Goal: Information Seeking & Learning: Learn about a topic

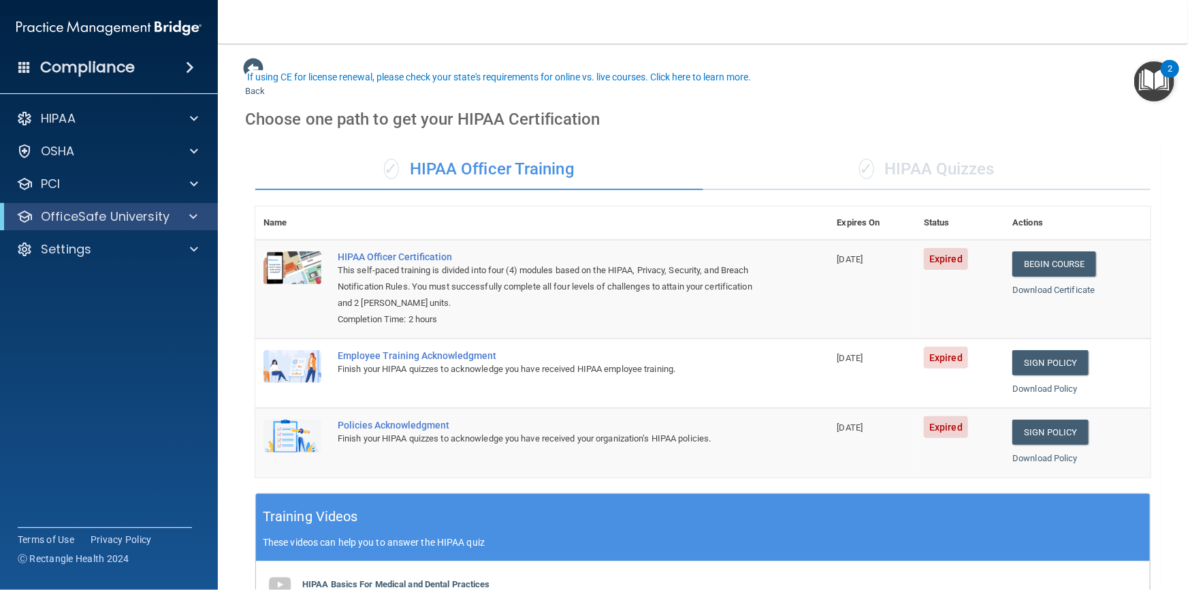
scroll to position [61, 0]
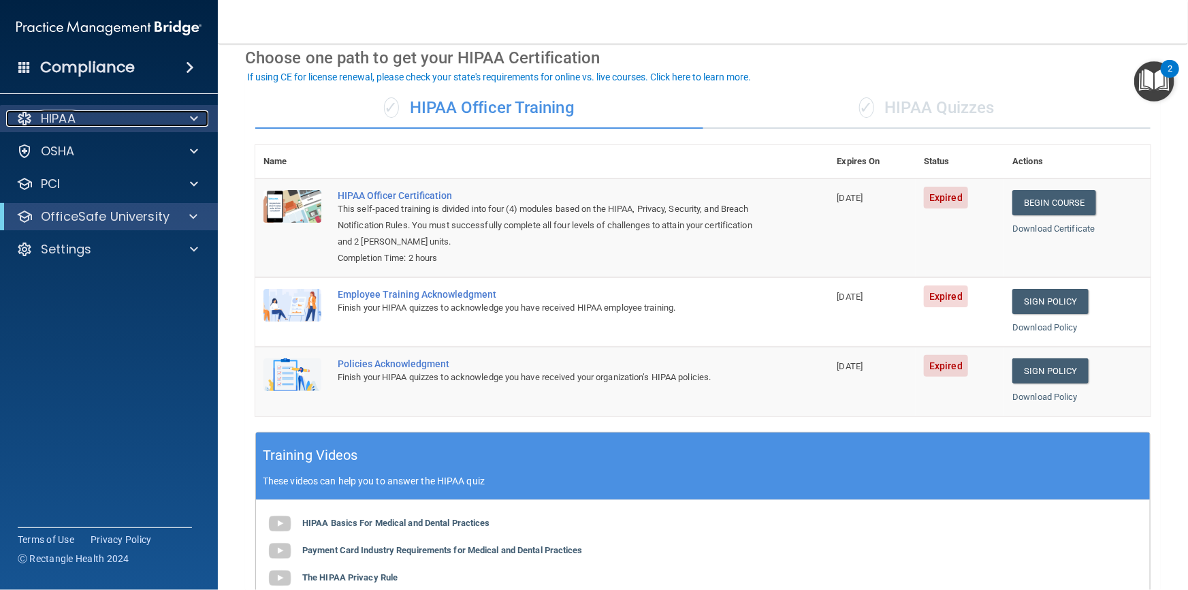
click at [54, 110] on p "HIPAA" at bounding box center [58, 118] width 35 height 16
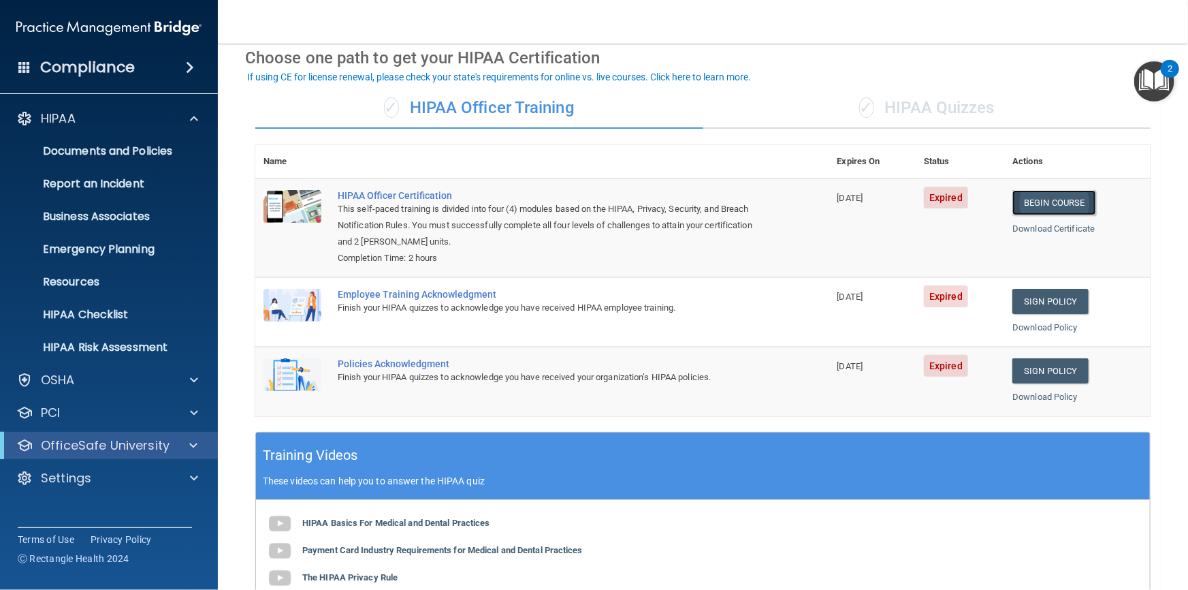
click at [1039, 204] on link "Begin Course" at bounding box center [1053, 202] width 83 height 25
click at [1048, 204] on link "Begin Course" at bounding box center [1053, 202] width 83 height 25
click at [78, 120] on div "HIPAA" at bounding box center [90, 118] width 169 height 16
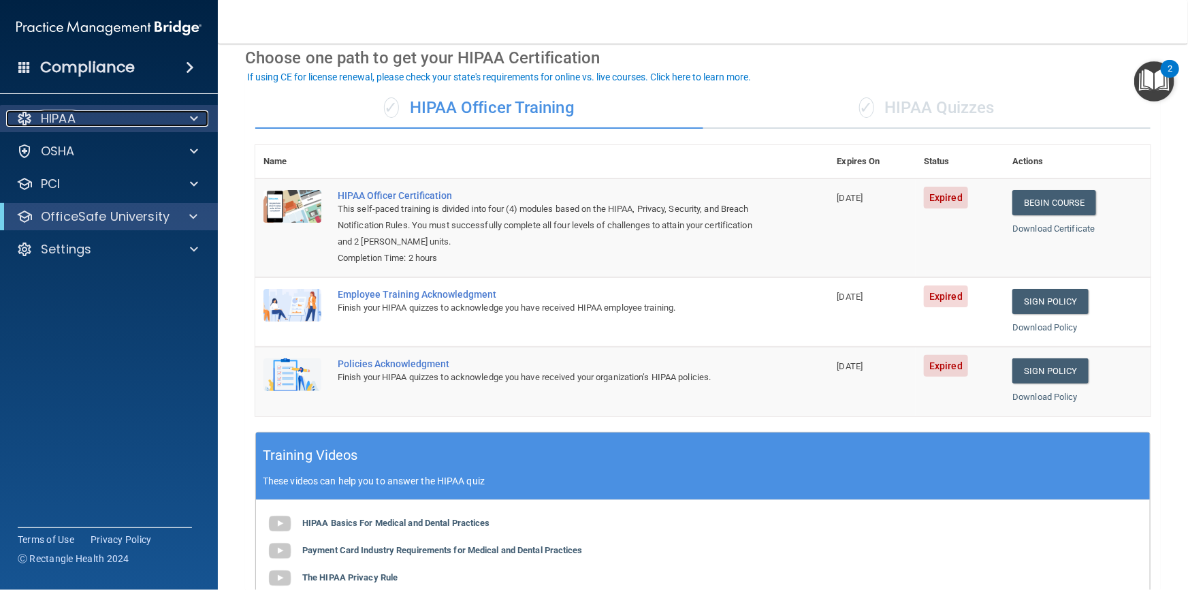
click at [195, 119] on span at bounding box center [194, 118] width 8 height 16
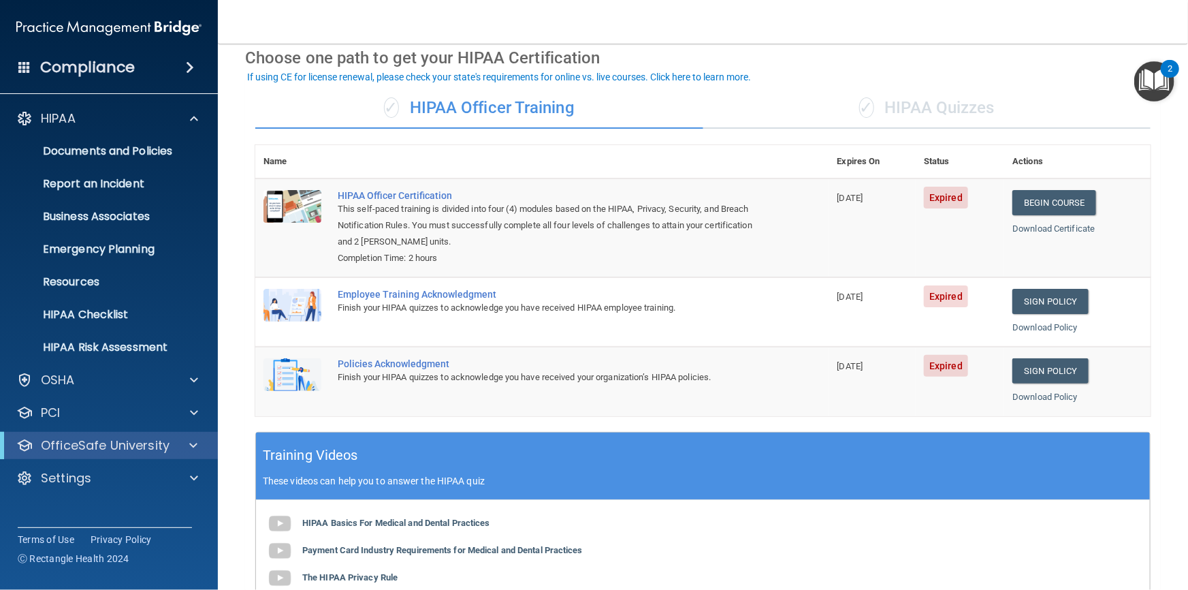
click at [341, 127] on div "✓ HIPAA Officer Training" at bounding box center [479, 108] width 448 height 41
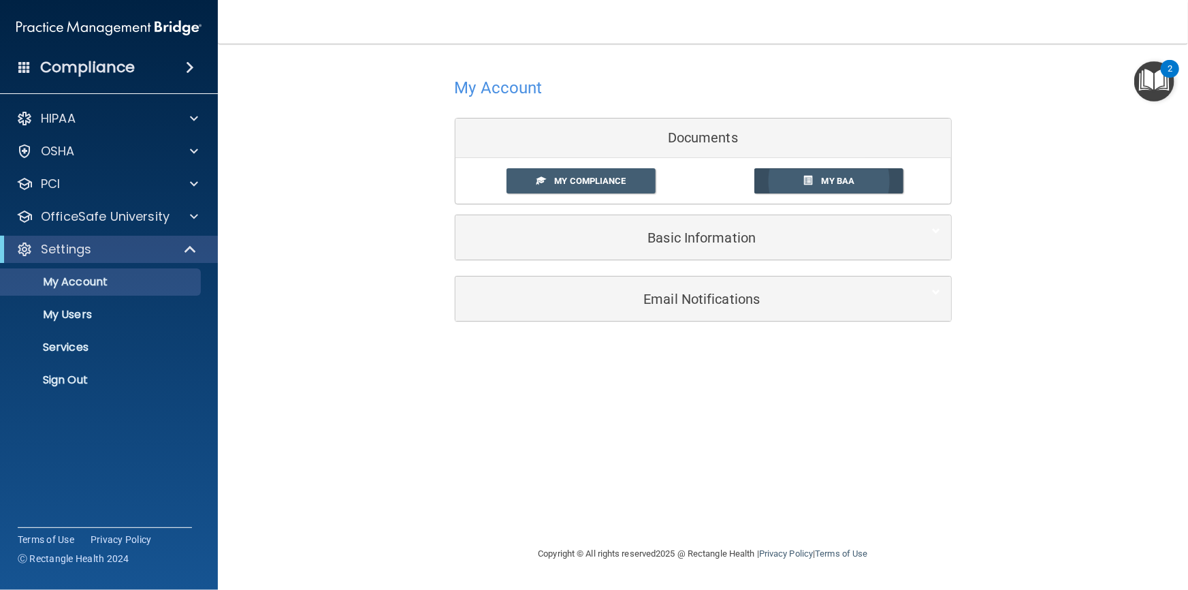
click at [818, 177] on link "My BAA" at bounding box center [828, 180] width 149 height 25
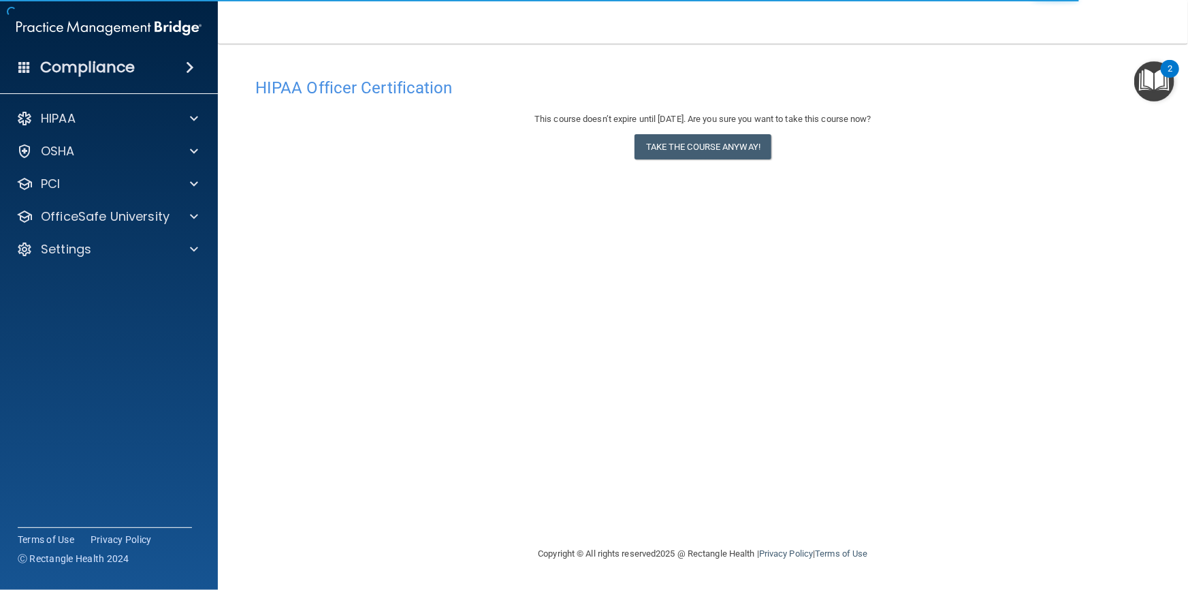
drag, startPoint x: 493, startPoint y: 292, endPoint x: 493, endPoint y: 283, distance: 8.9
click at [493, 291] on div "HIPAA Officer Certification This course doesn’t expire until 08/28/2026. Are yo…" at bounding box center [703, 308] width 916 height 474
click at [79, 114] on div "HIPAA" at bounding box center [90, 118] width 169 height 16
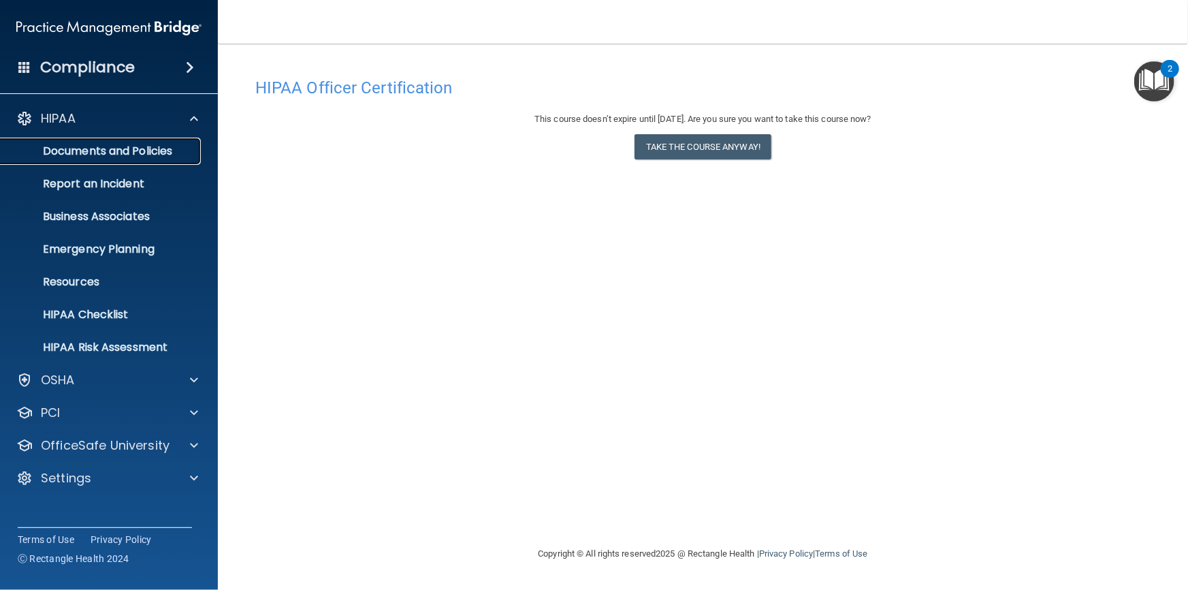
click at [78, 151] on p "Documents and Policies" at bounding box center [102, 151] width 186 height 14
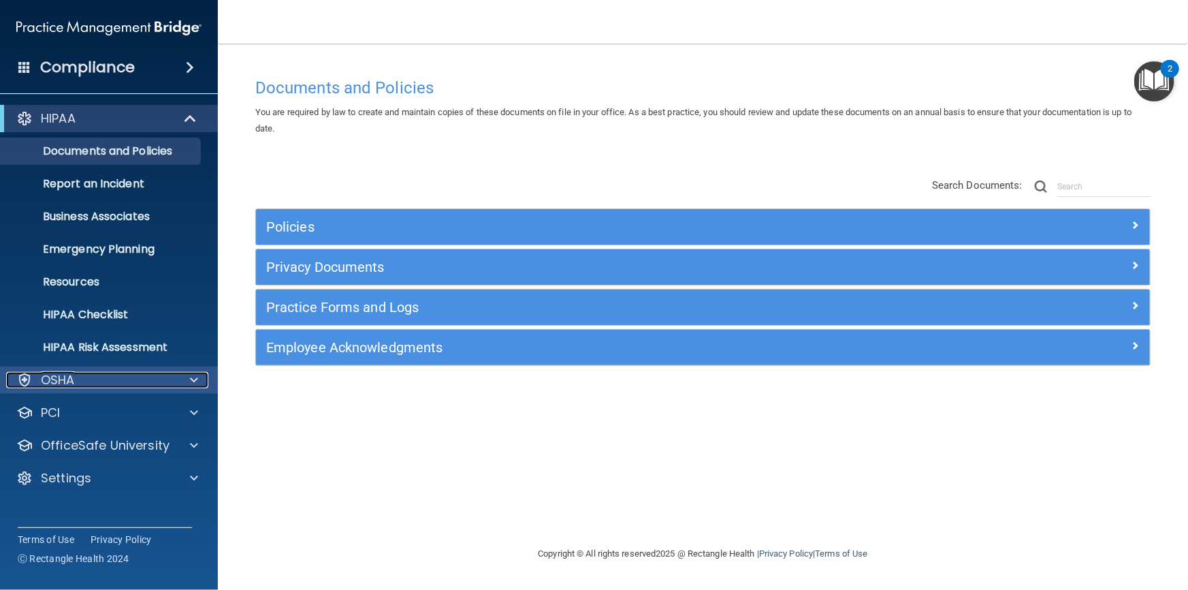
click at [61, 381] on p "OSHA" at bounding box center [58, 380] width 34 height 16
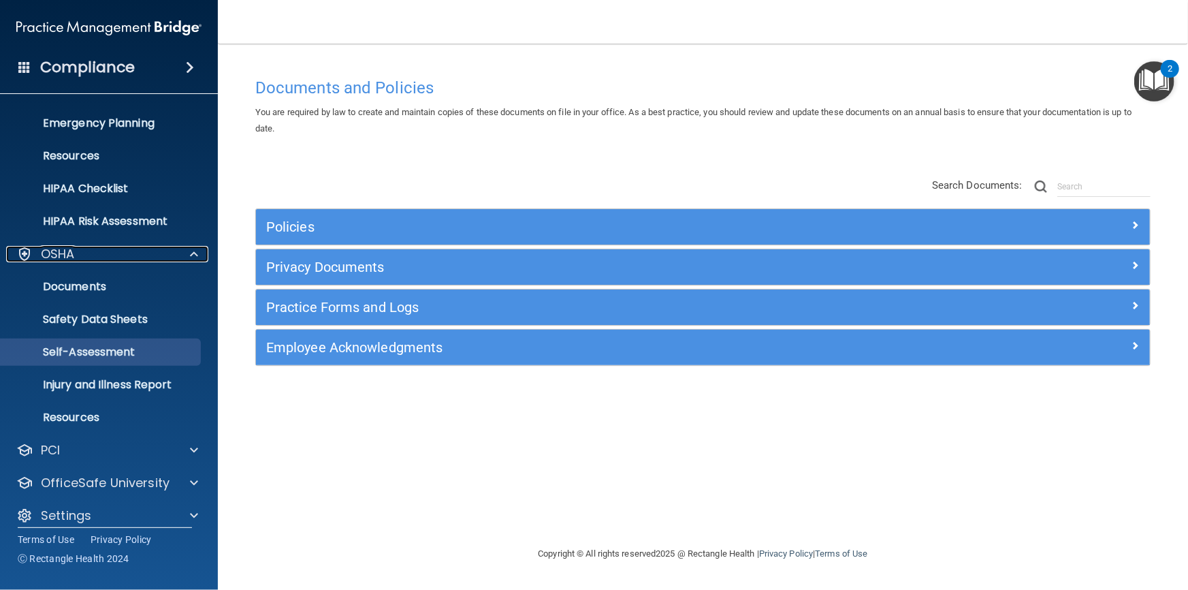
scroll to position [138, 0]
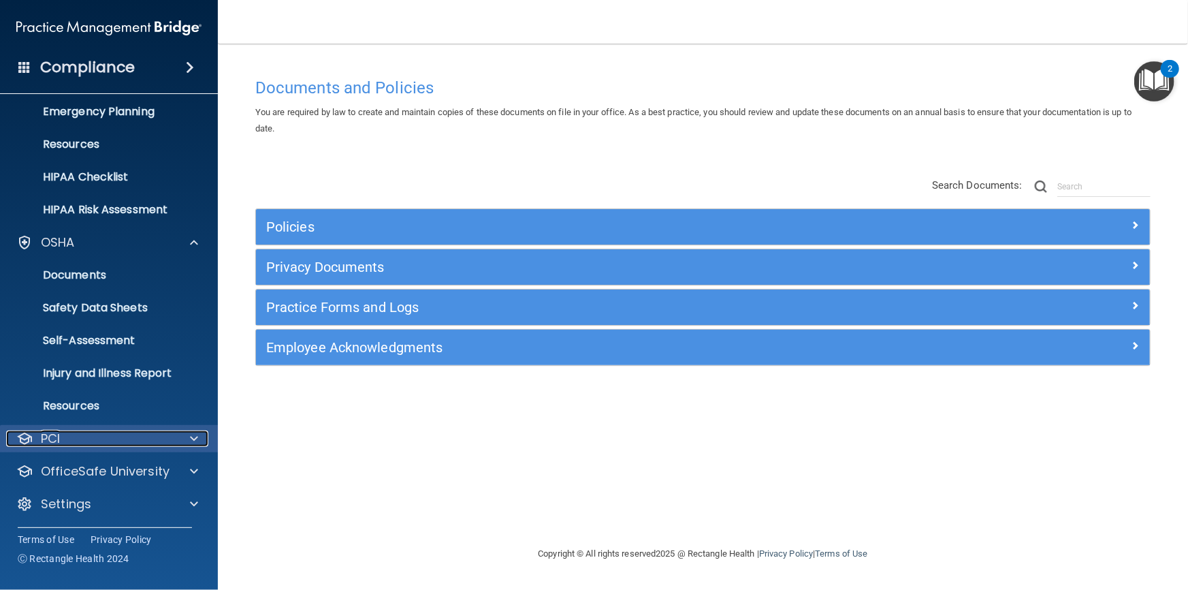
click at [57, 438] on p "PCI" at bounding box center [50, 438] width 19 height 16
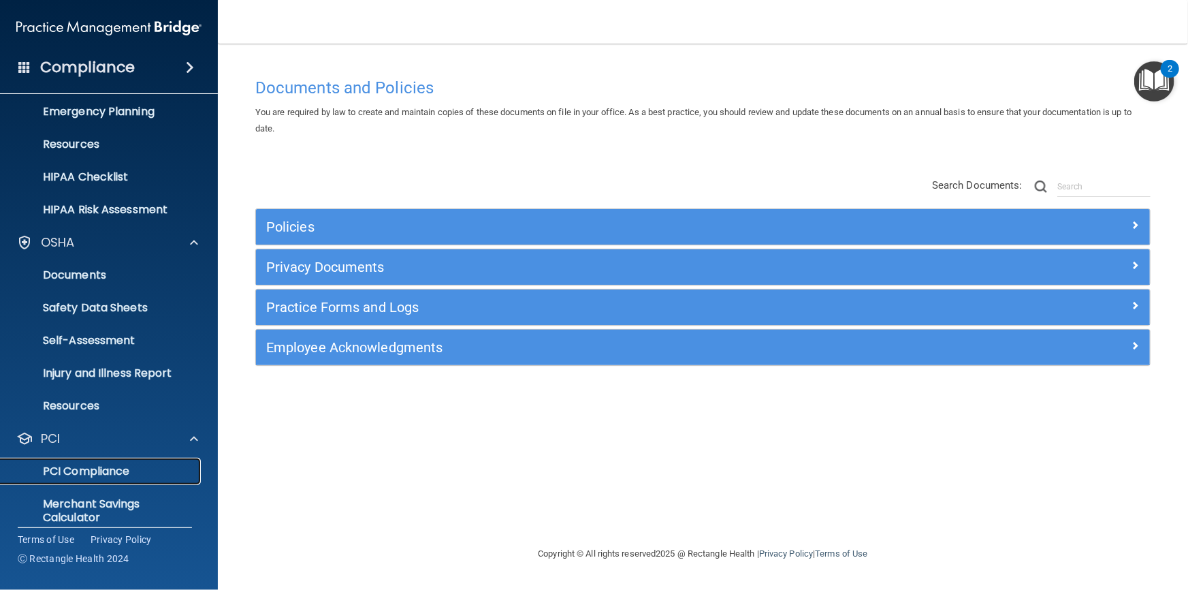
click at [60, 465] on p "PCI Compliance" at bounding box center [102, 471] width 186 height 14
click at [186, 61] on span at bounding box center [190, 67] width 8 height 16
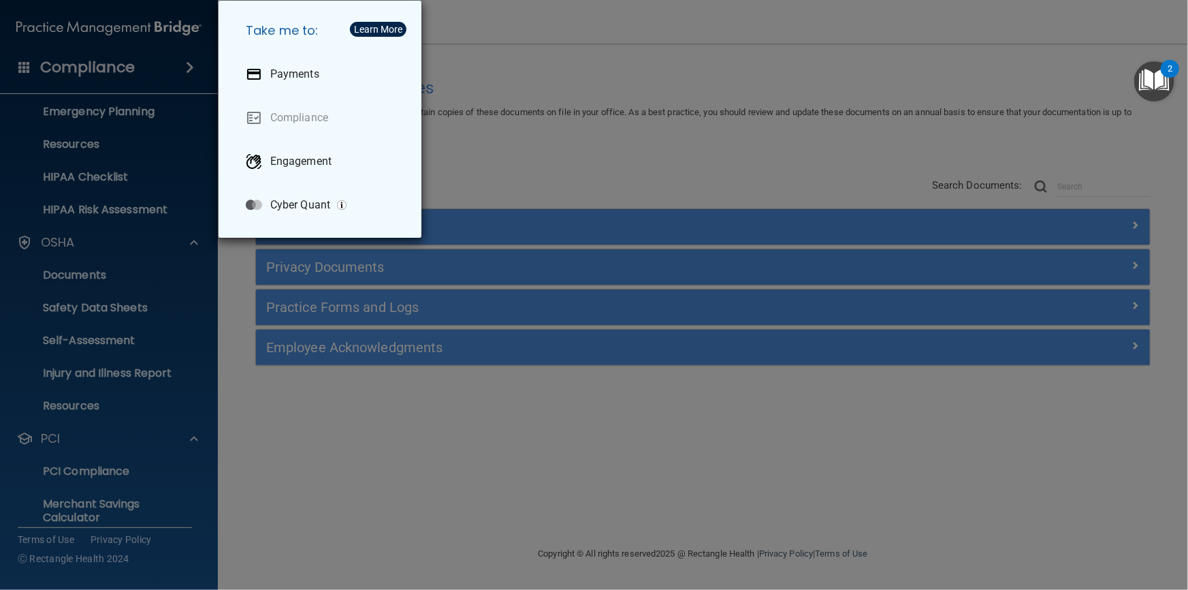
click at [581, 170] on div "Take me to: Payments Compliance Engagement Cyber Quant" at bounding box center [594, 295] width 1188 height 590
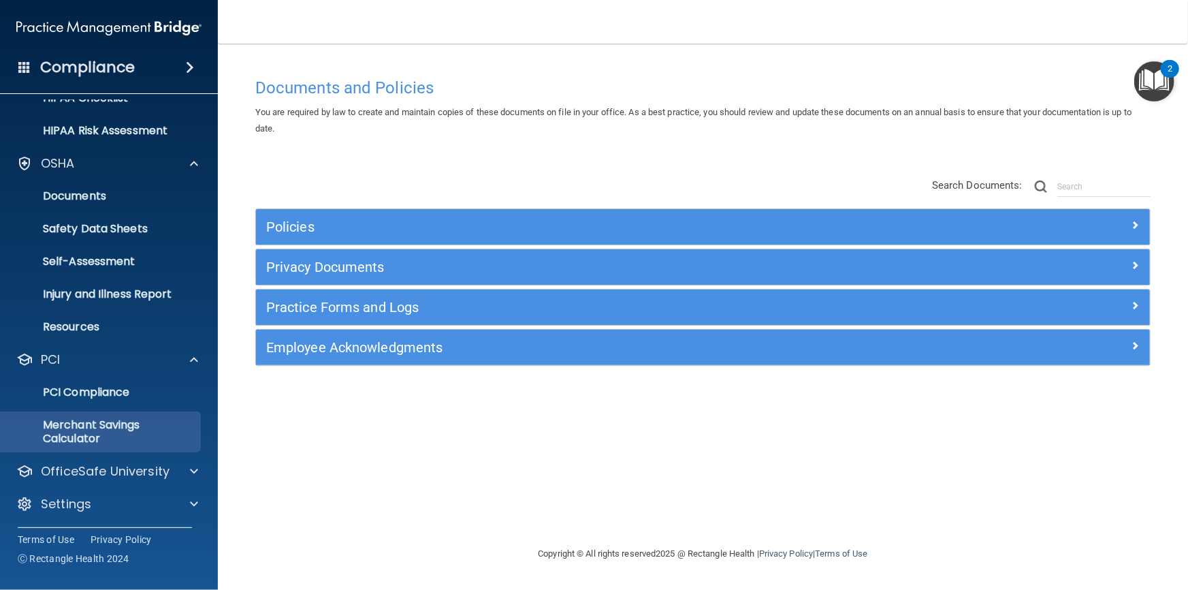
scroll to position [217, 0]
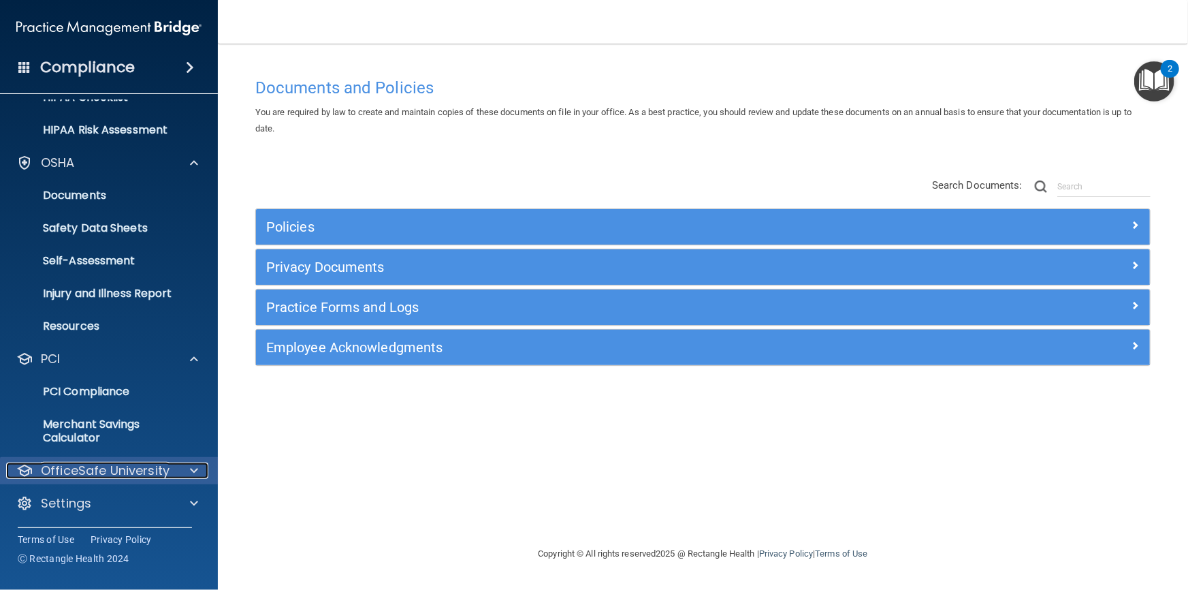
click at [68, 469] on p "OfficeSafe University" at bounding box center [105, 470] width 129 height 16
click at [78, 502] on p "HIPAA Training" at bounding box center [65, 503] width 112 height 14
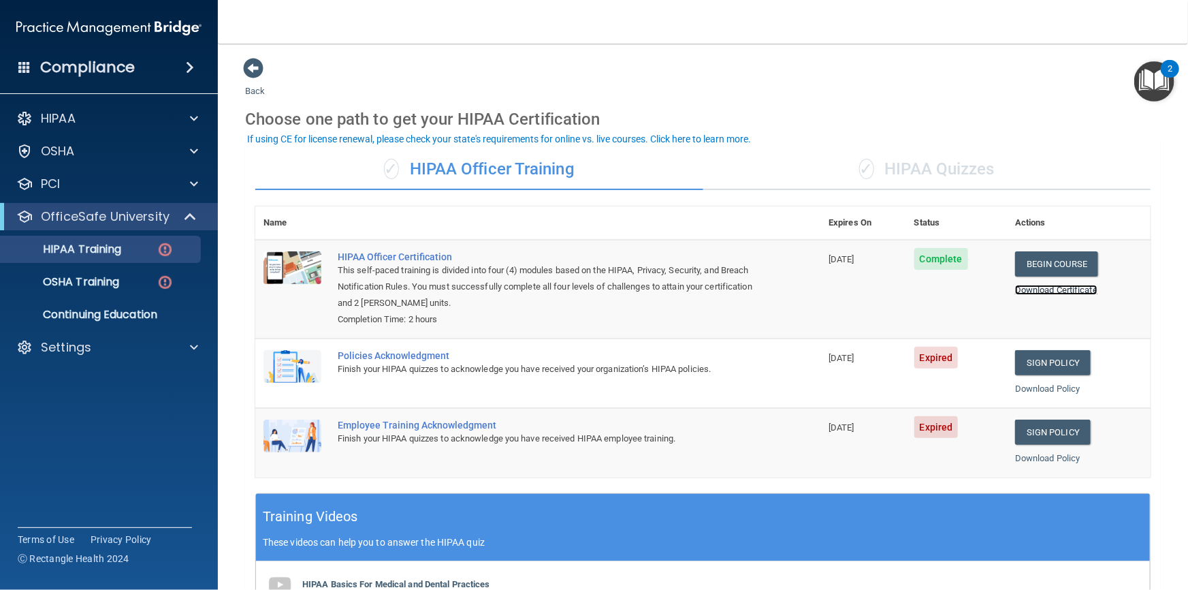
click at [1044, 287] on link "Download Certificate" at bounding box center [1056, 290] width 82 height 10
click at [1048, 364] on link "Sign Policy" at bounding box center [1053, 362] width 76 height 25
click at [1035, 388] on link "Download Policy" at bounding box center [1047, 388] width 65 height 10
click at [1044, 431] on link "Sign Policy" at bounding box center [1053, 431] width 76 height 25
click at [1038, 433] on link "Sign Policy" at bounding box center [1053, 431] width 76 height 25
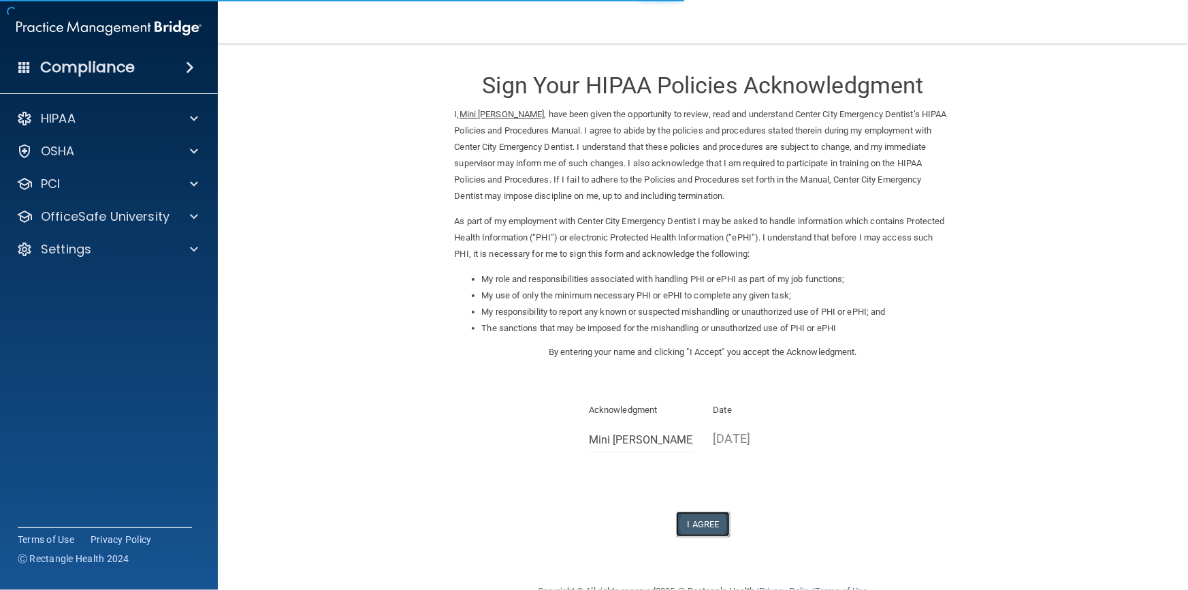
click at [694, 520] on button "I Agree" at bounding box center [703, 523] width 54 height 25
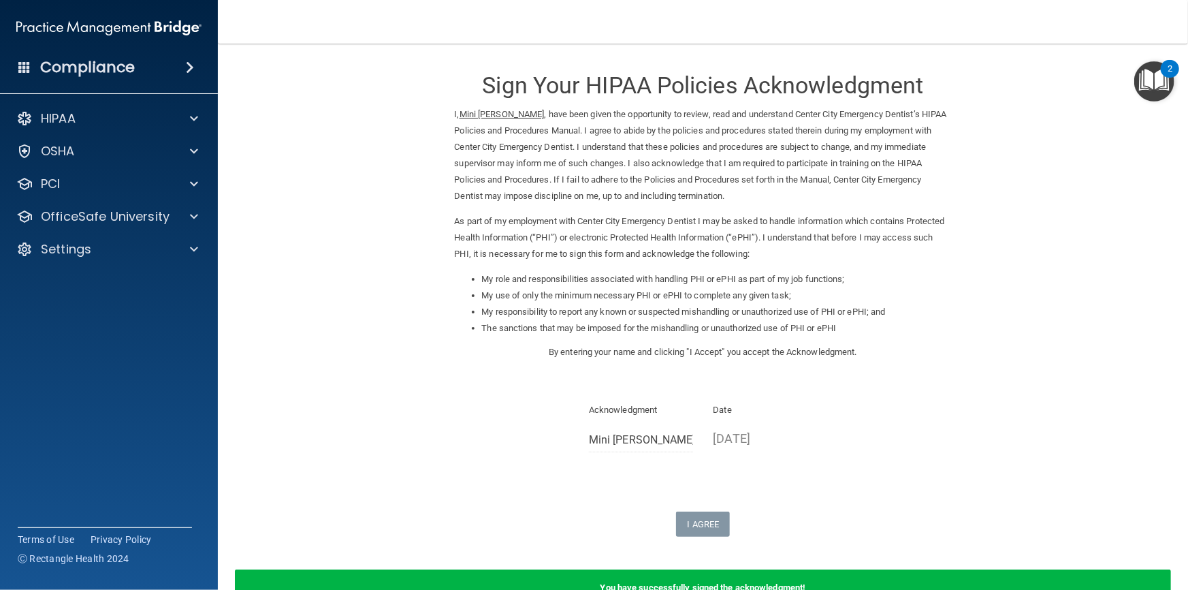
drag, startPoint x: 1061, startPoint y: 575, endPoint x: 1017, endPoint y: 544, distance: 53.7
click at [1060, 575] on div "You have successfully signed the acknowledgment!" at bounding box center [703, 587] width 936 height 37
click at [952, 379] on form "Sign Your HIPAA Policies Acknowledgment I, Mini Otero , have been given the opp…" at bounding box center [703, 339] width 916 height 565
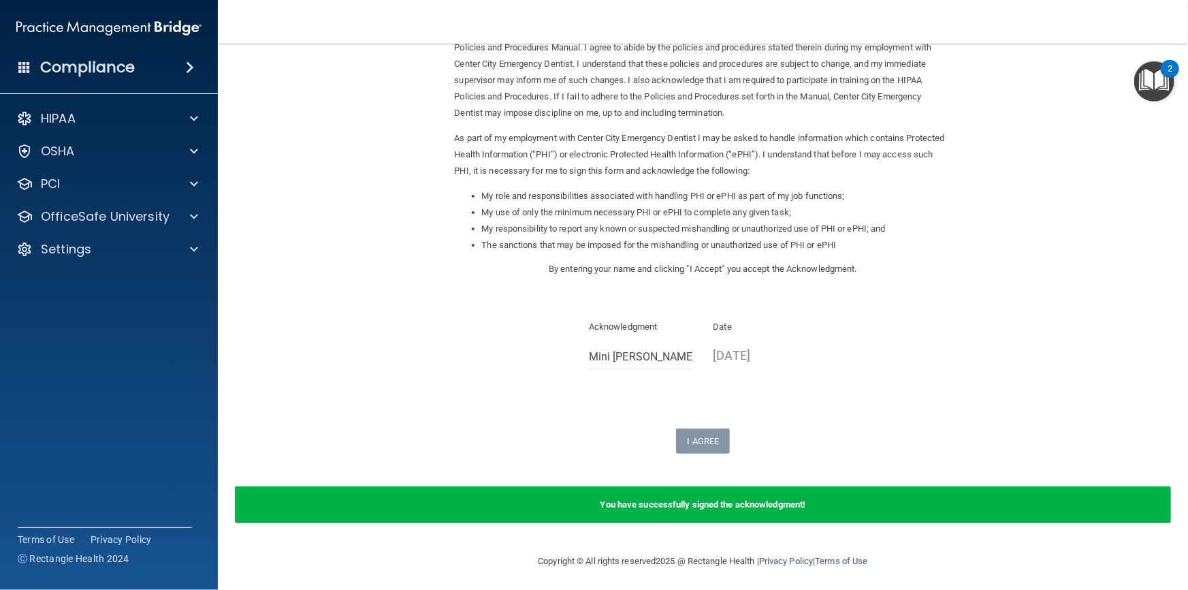
scroll to position [86, 0]
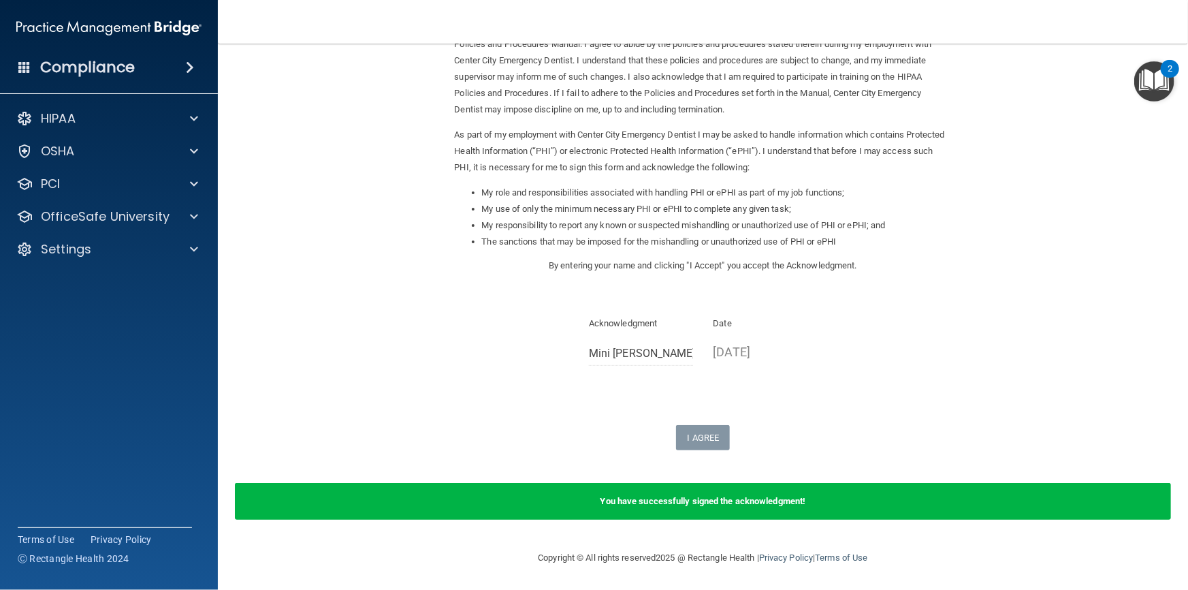
click at [682, 501] on b "You have successfully signed the acknowledgment!" at bounding box center [703, 501] width 206 height 10
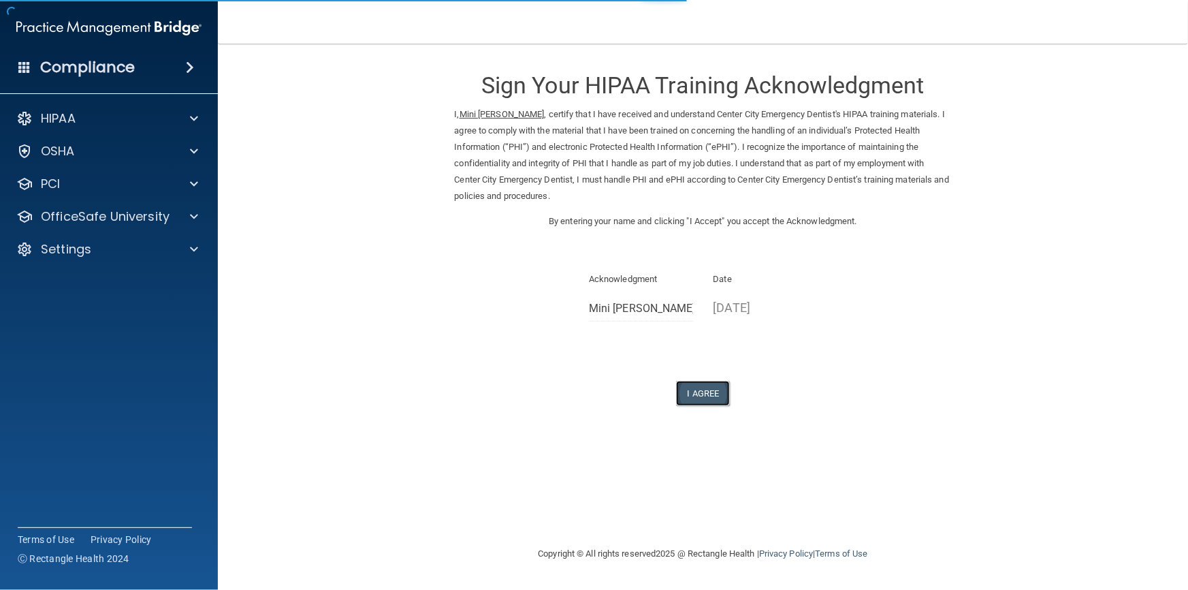
click at [704, 389] on button "I Agree" at bounding box center [703, 393] width 54 height 25
click at [703, 394] on button "I Agree" at bounding box center [703, 393] width 54 height 25
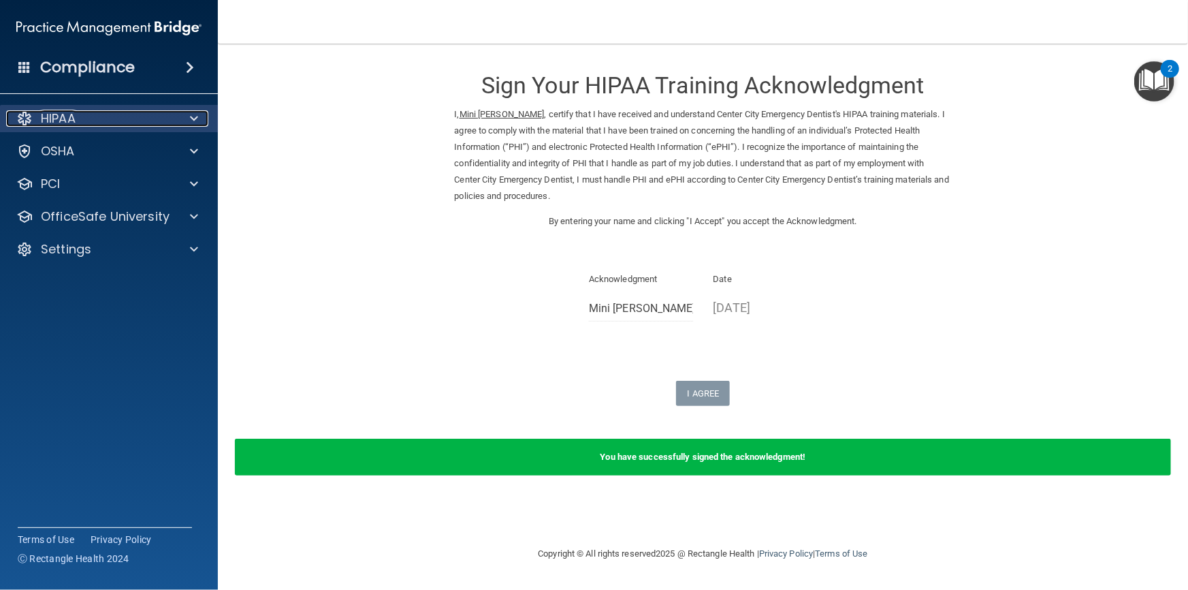
click at [74, 117] on p "HIPAA" at bounding box center [58, 118] width 35 height 16
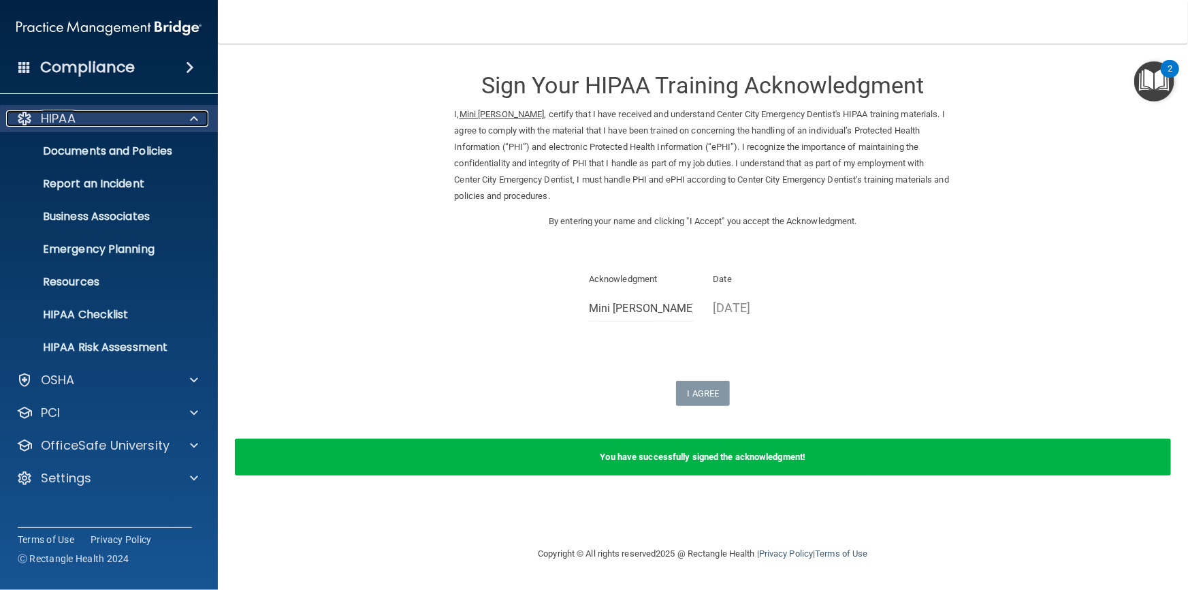
click at [129, 114] on div "HIPAA" at bounding box center [90, 118] width 169 height 16
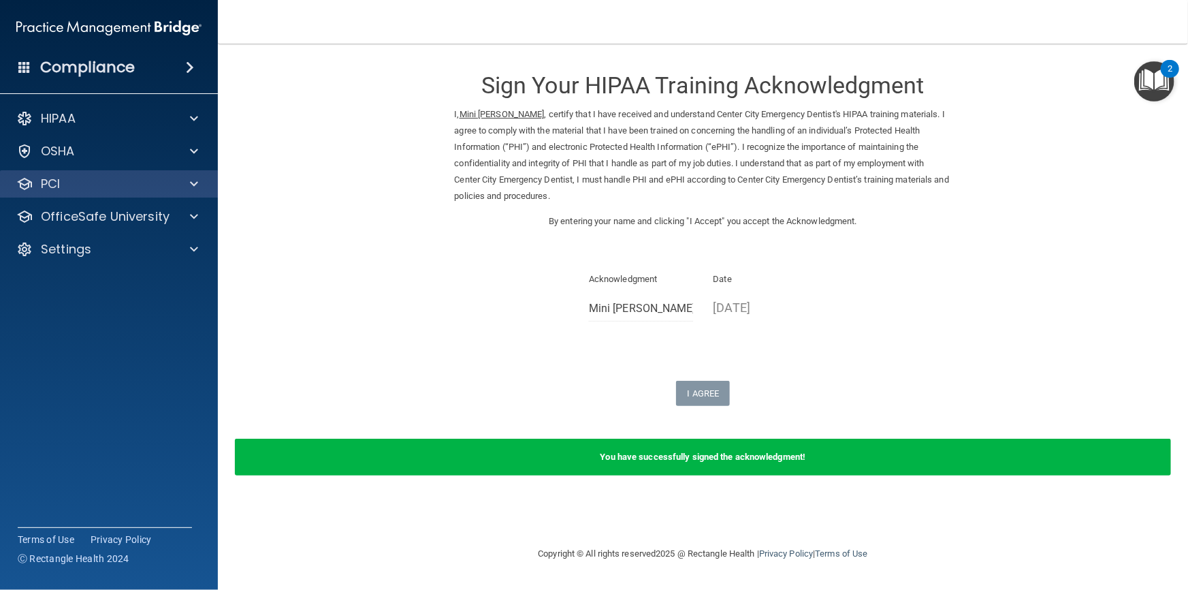
click at [81, 194] on div "PCI" at bounding box center [109, 183] width 219 height 27
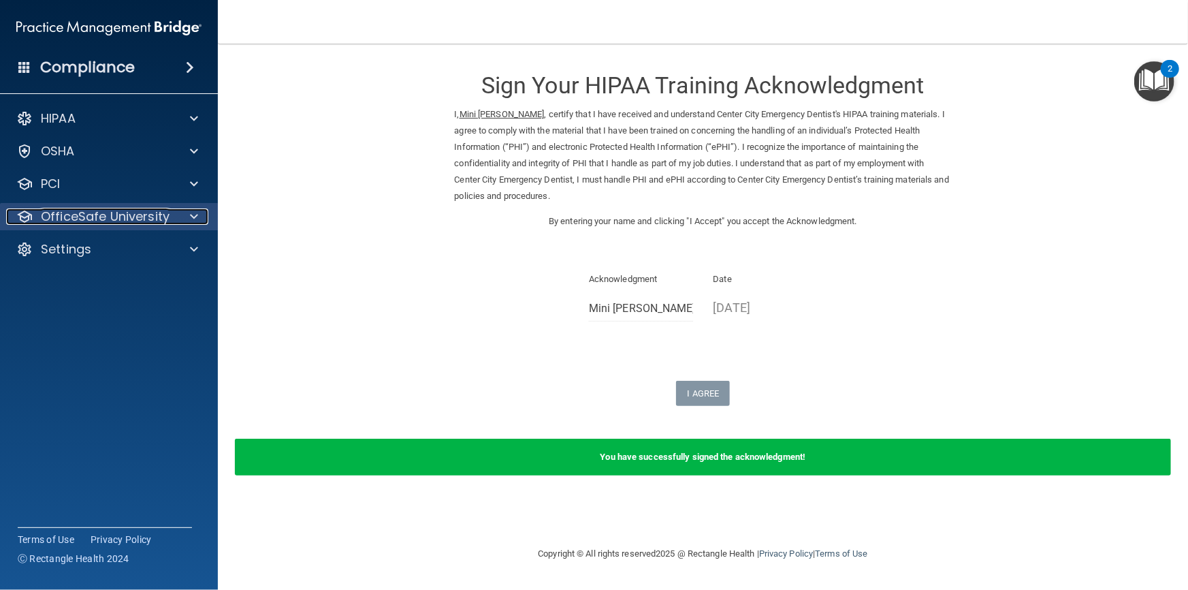
click at [197, 216] on span at bounding box center [194, 216] width 8 height 16
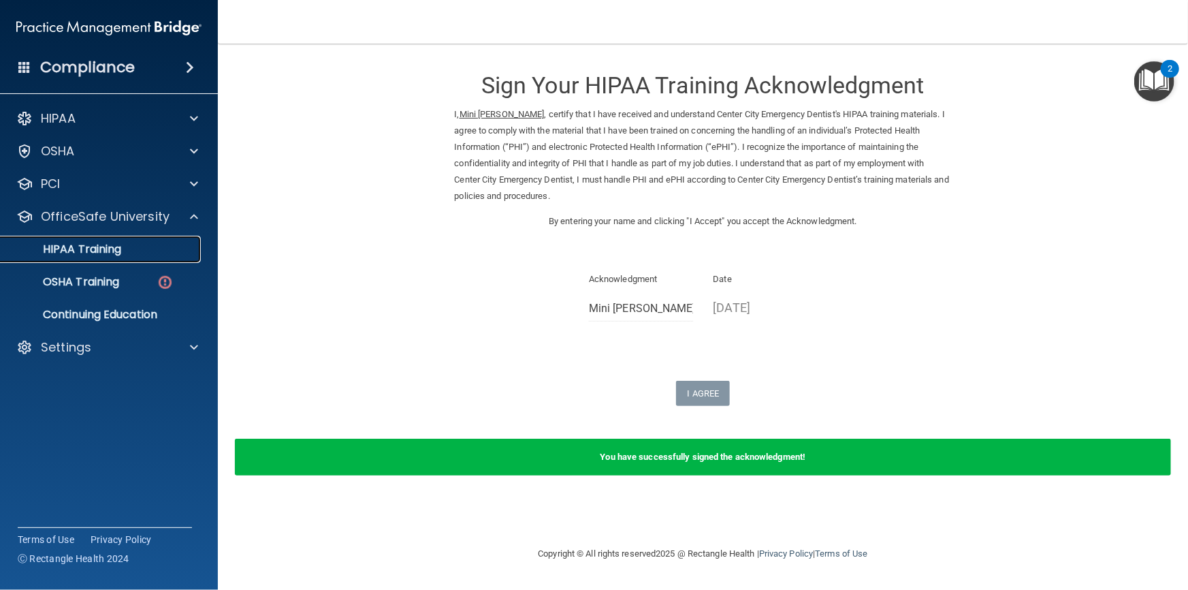
click at [101, 252] on p "HIPAA Training" at bounding box center [65, 249] width 112 height 14
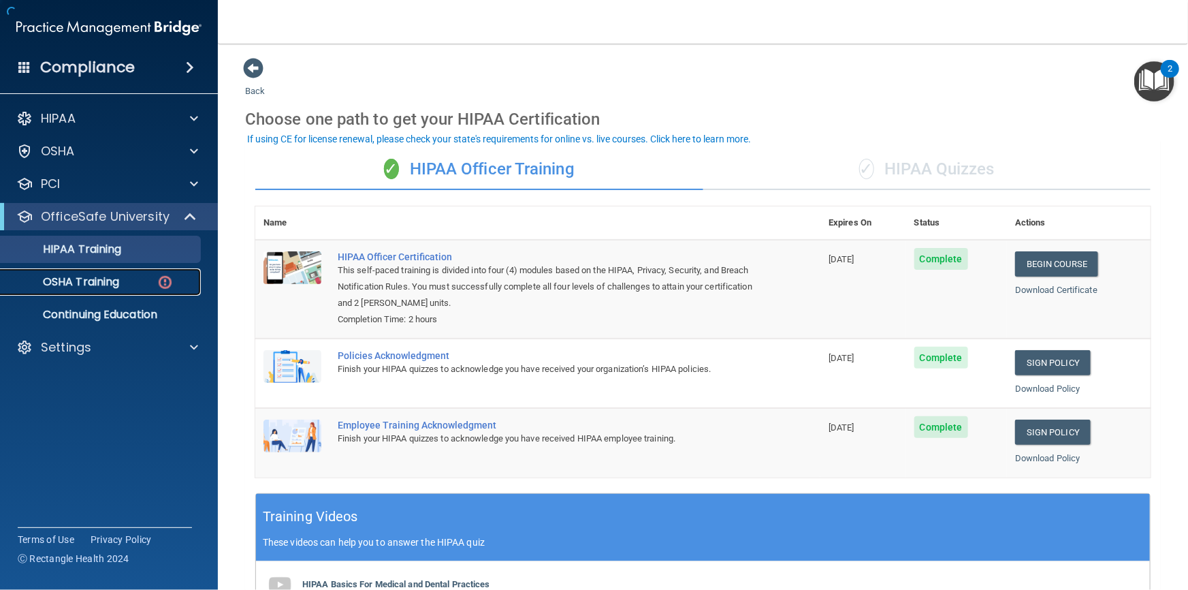
click at [92, 280] on p "OSHA Training" at bounding box center [64, 282] width 110 height 14
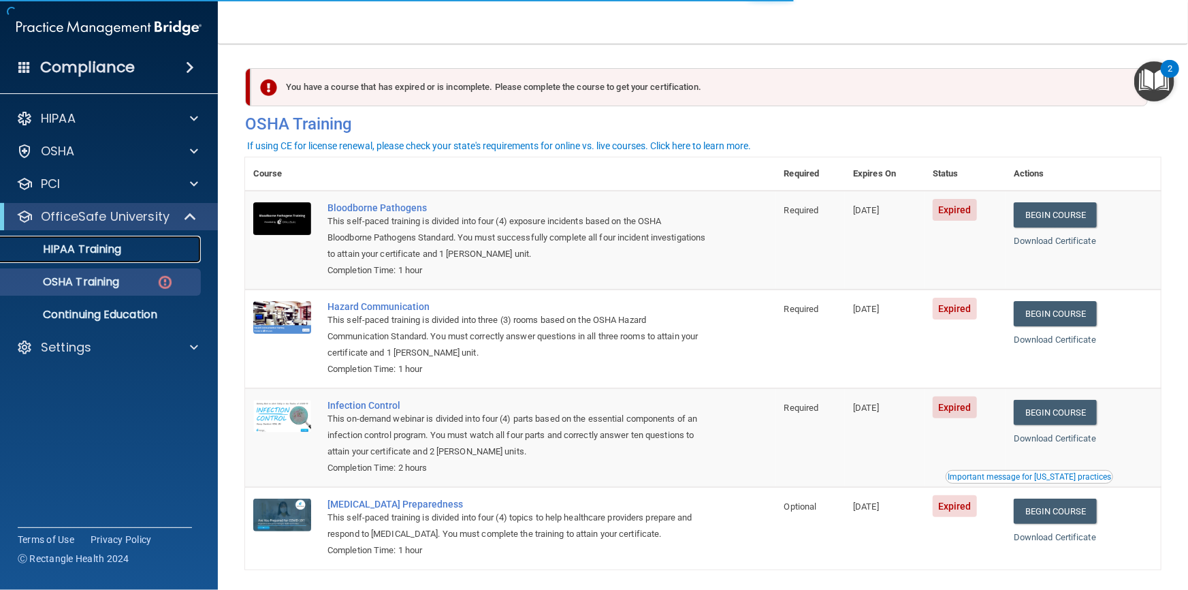
click at [95, 252] on p "HIPAA Training" at bounding box center [65, 249] width 112 height 14
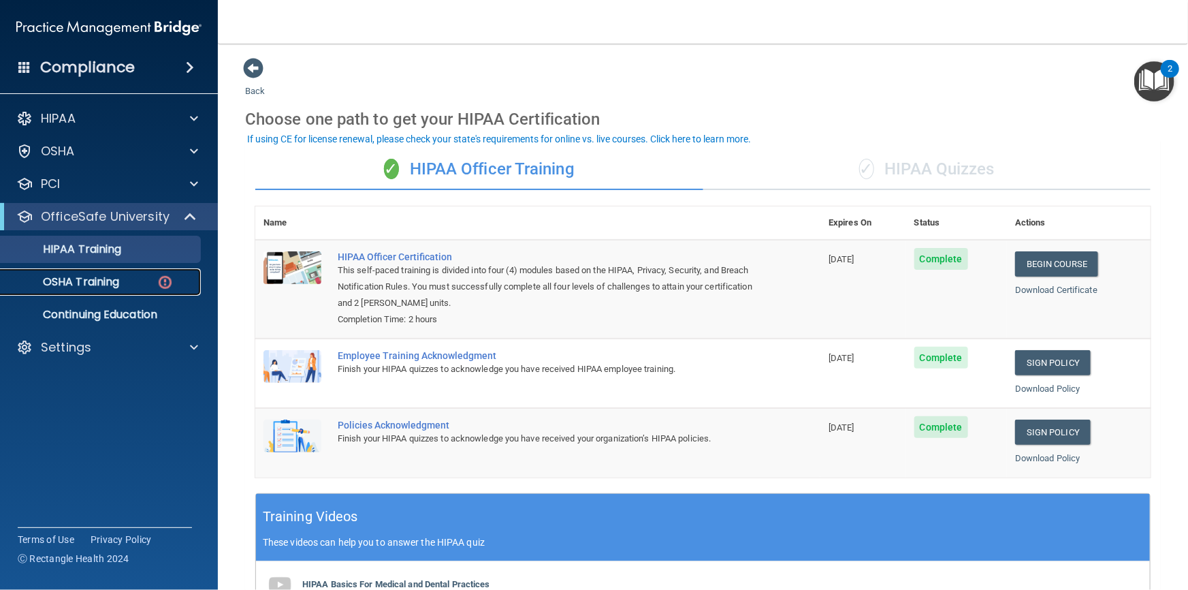
click at [85, 287] on p "OSHA Training" at bounding box center [64, 282] width 110 height 14
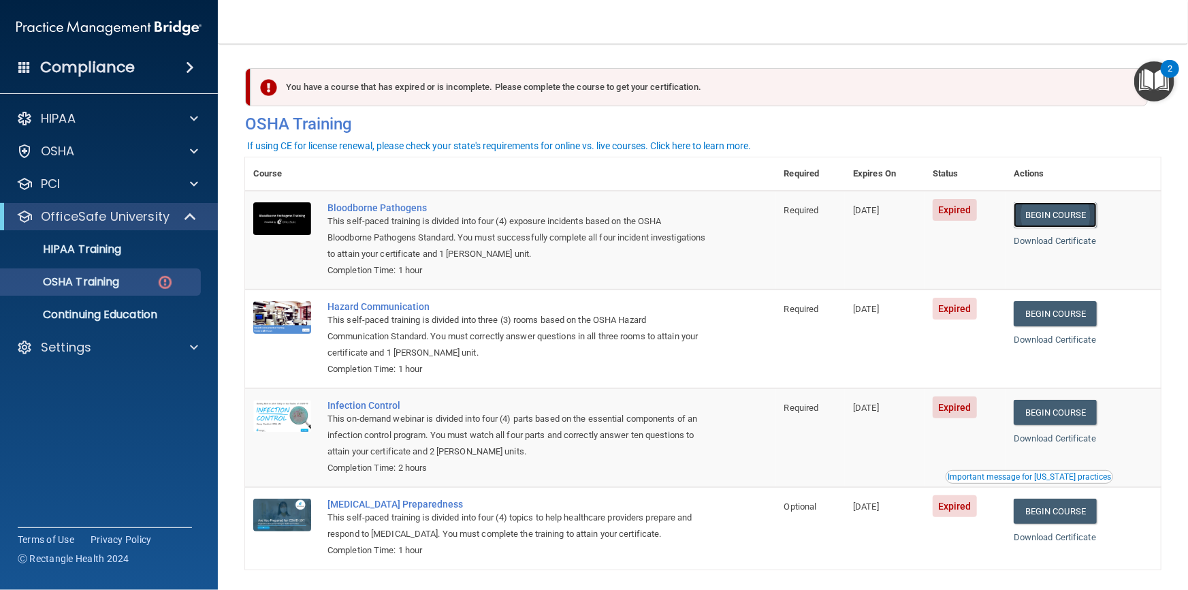
click at [1055, 212] on link "Begin Course" at bounding box center [1055, 214] width 83 height 25
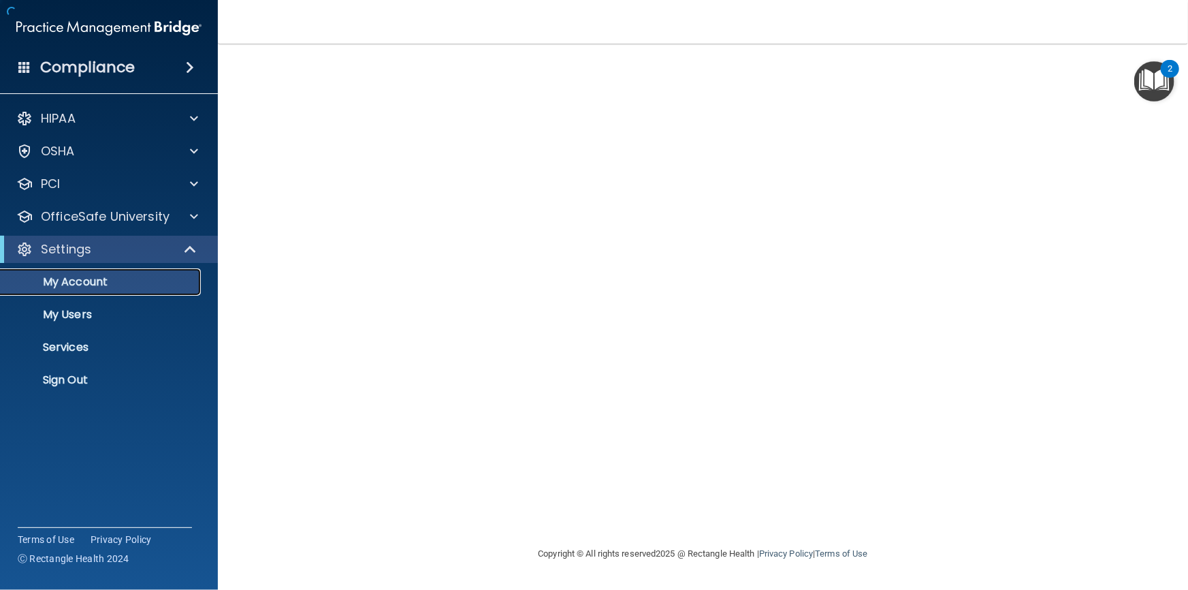
click at [91, 283] on p "My Account" at bounding box center [102, 282] width 186 height 14
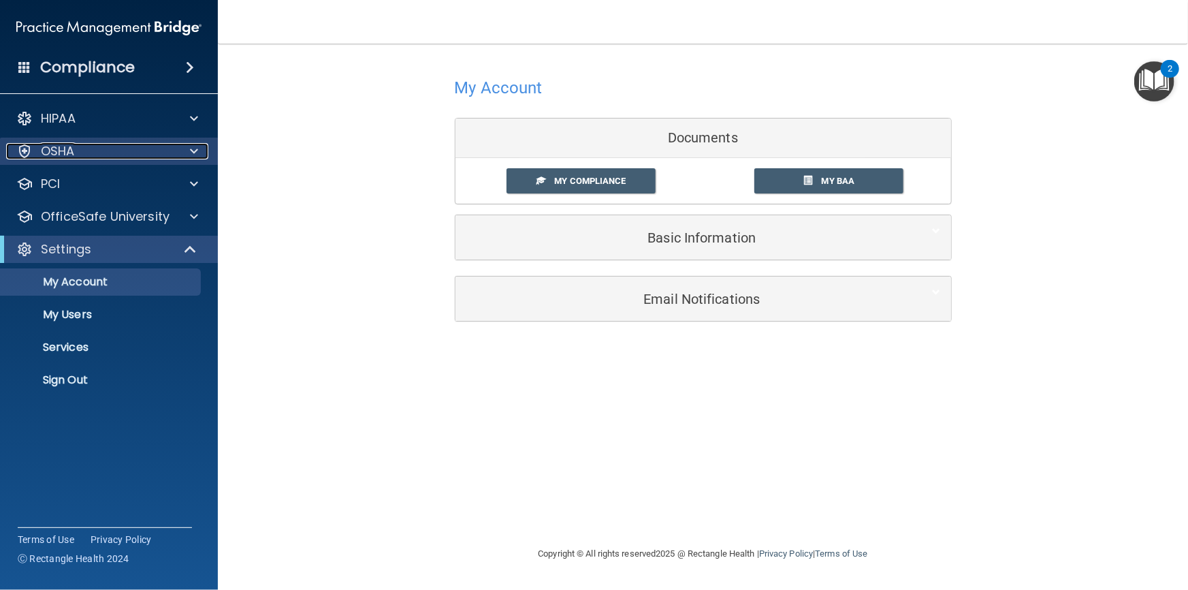
click at [71, 150] on p "OSHA" at bounding box center [58, 151] width 34 height 16
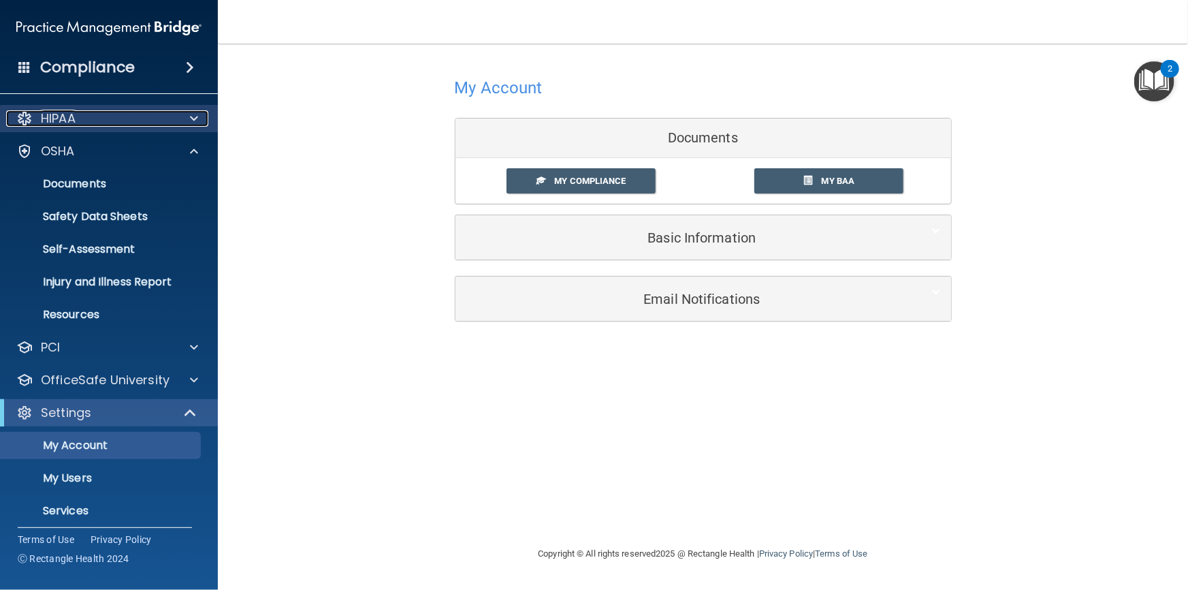
click at [99, 125] on div "HIPAA" at bounding box center [90, 118] width 169 height 16
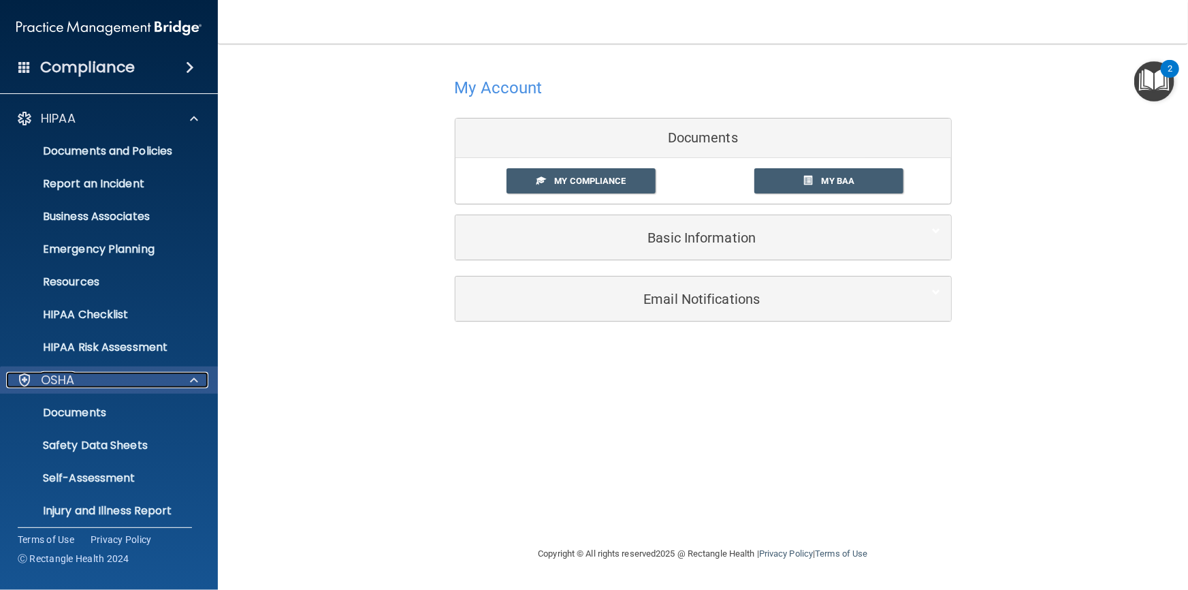
click at [61, 383] on p "OSHA" at bounding box center [58, 380] width 34 height 16
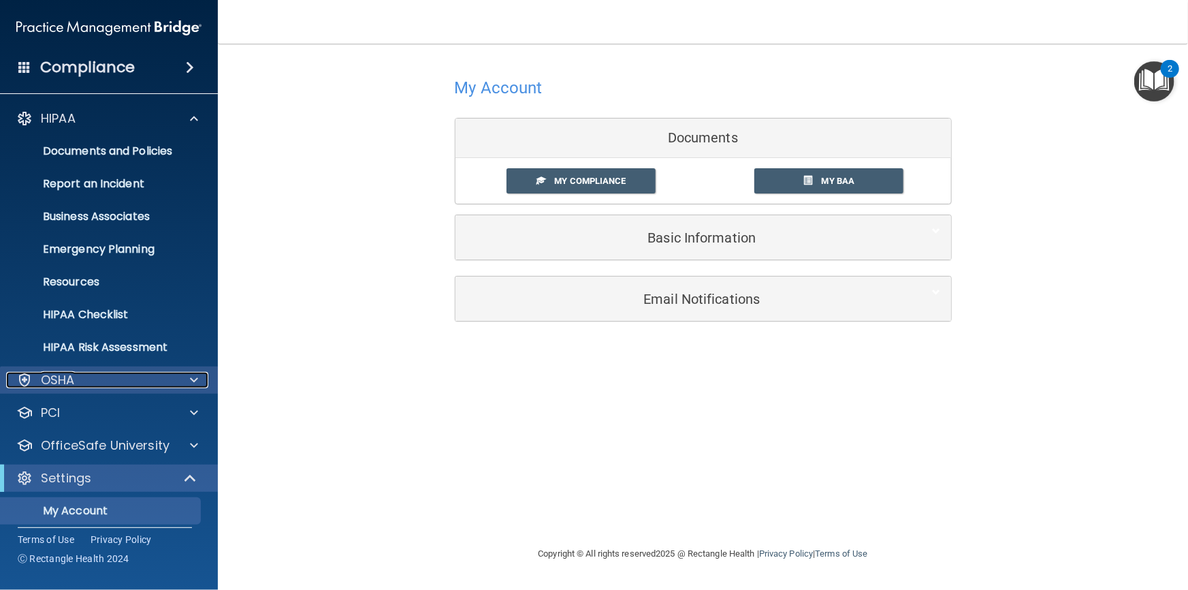
click at [68, 383] on p "OSHA" at bounding box center [58, 380] width 34 height 16
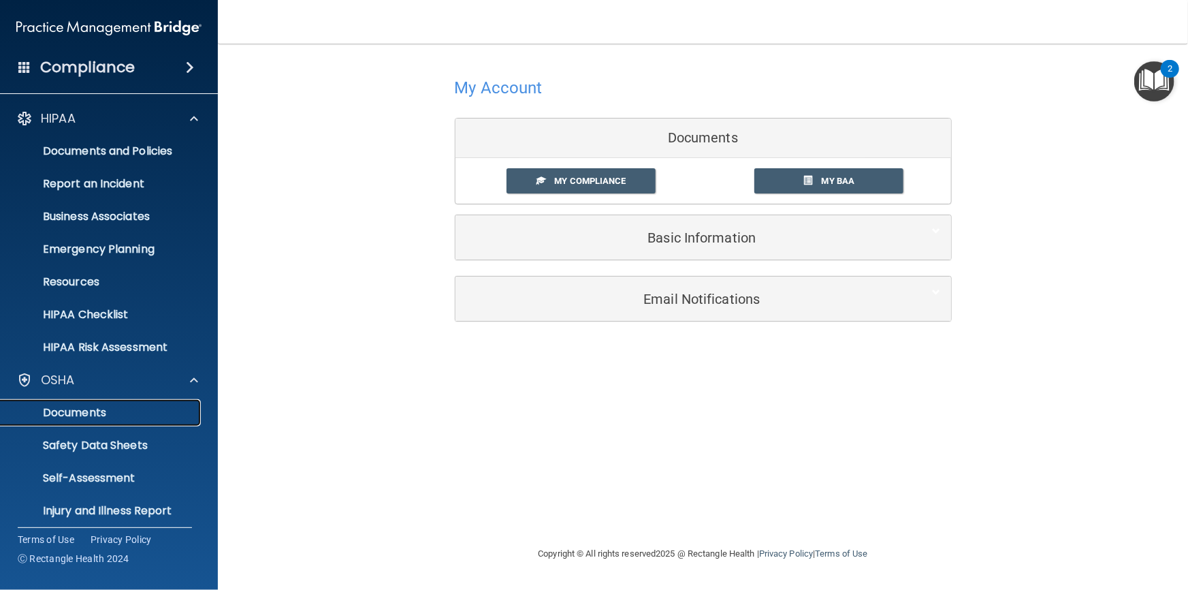
click at [78, 410] on p "Documents" at bounding box center [102, 413] width 186 height 14
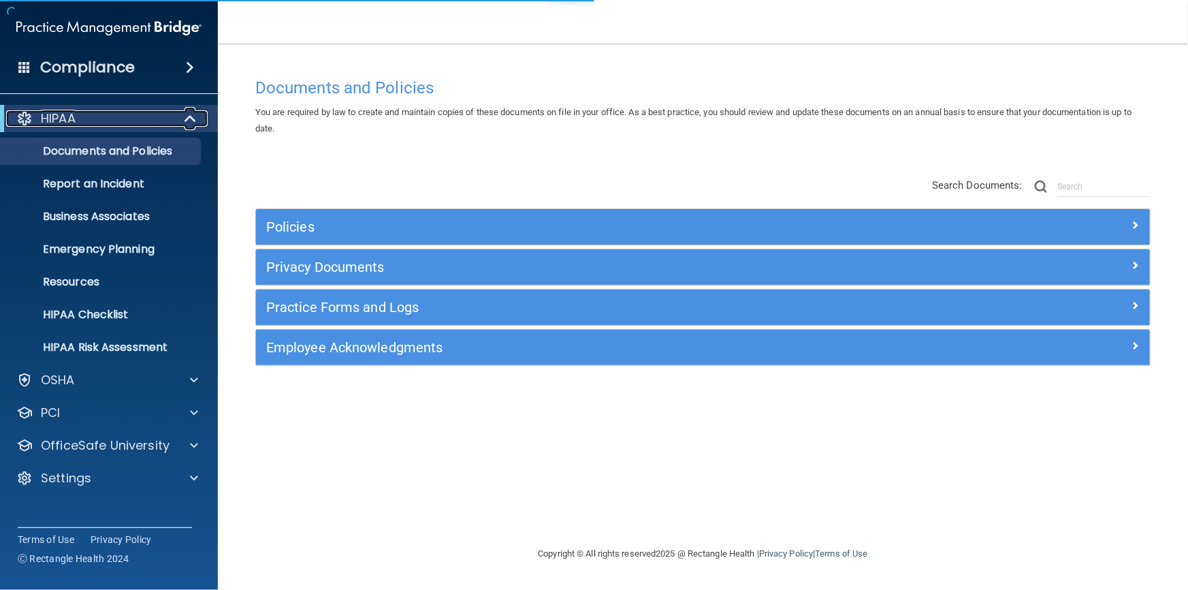
click at [52, 119] on p "HIPAA" at bounding box center [58, 118] width 35 height 16
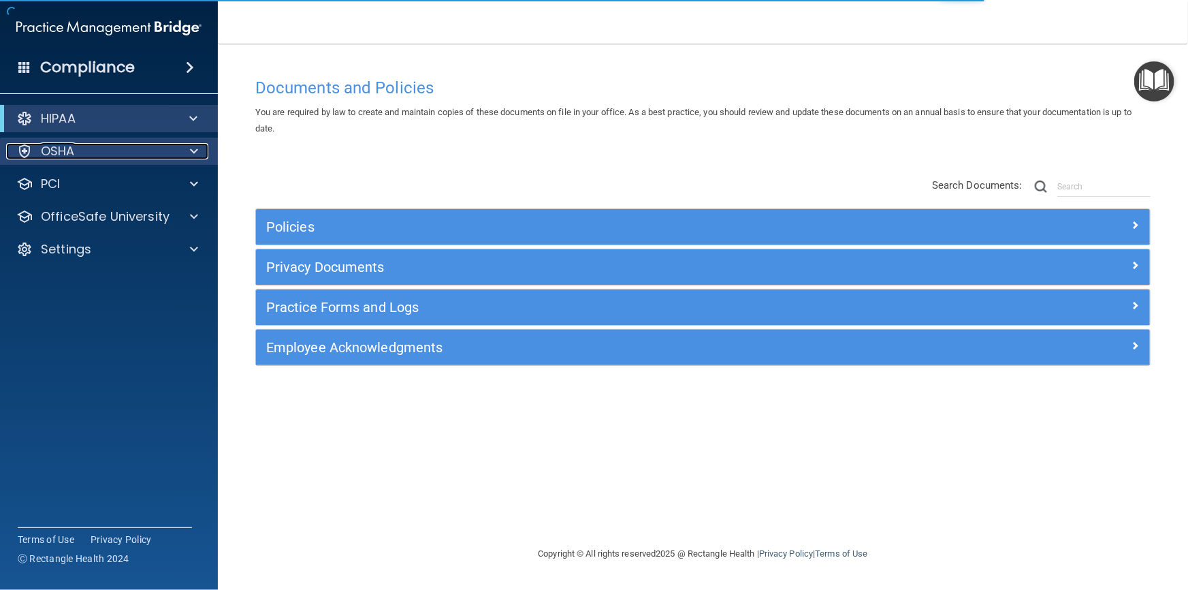
click at [70, 146] on p "OSHA" at bounding box center [58, 151] width 34 height 16
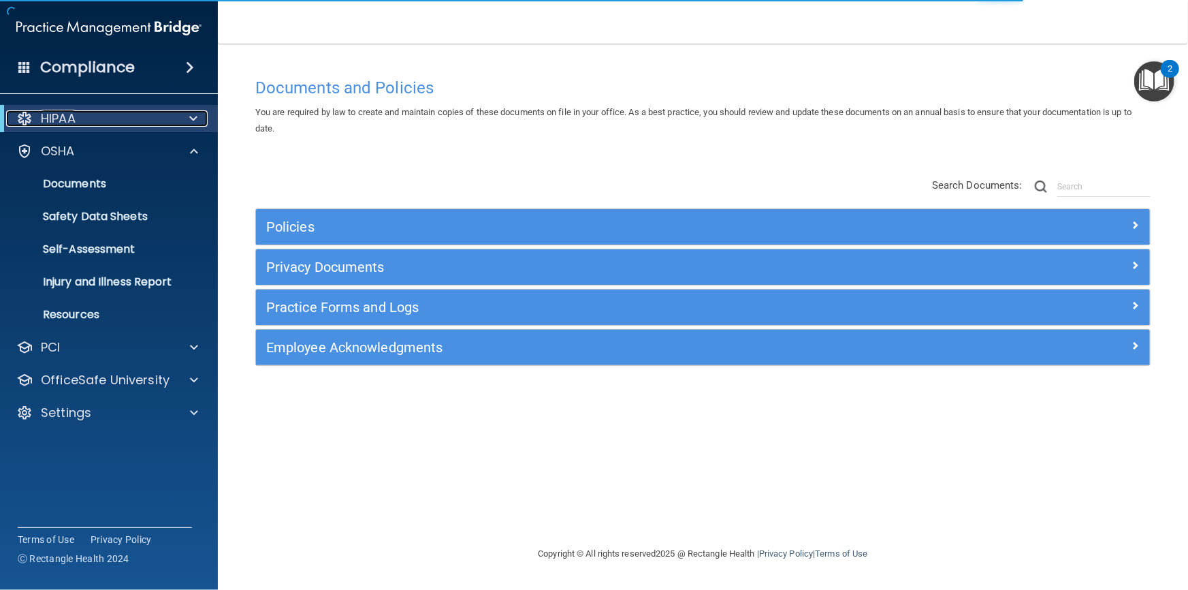
click at [70, 126] on p "HIPAA" at bounding box center [58, 118] width 35 height 16
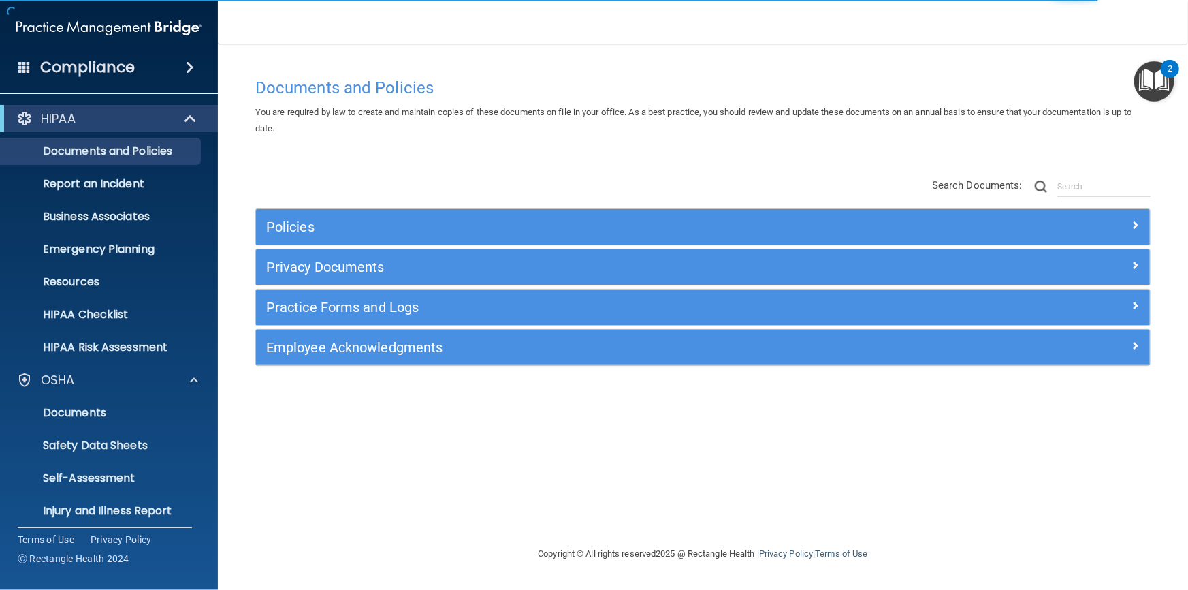
click at [187, 71] on span at bounding box center [190, 67] width 8 height 16
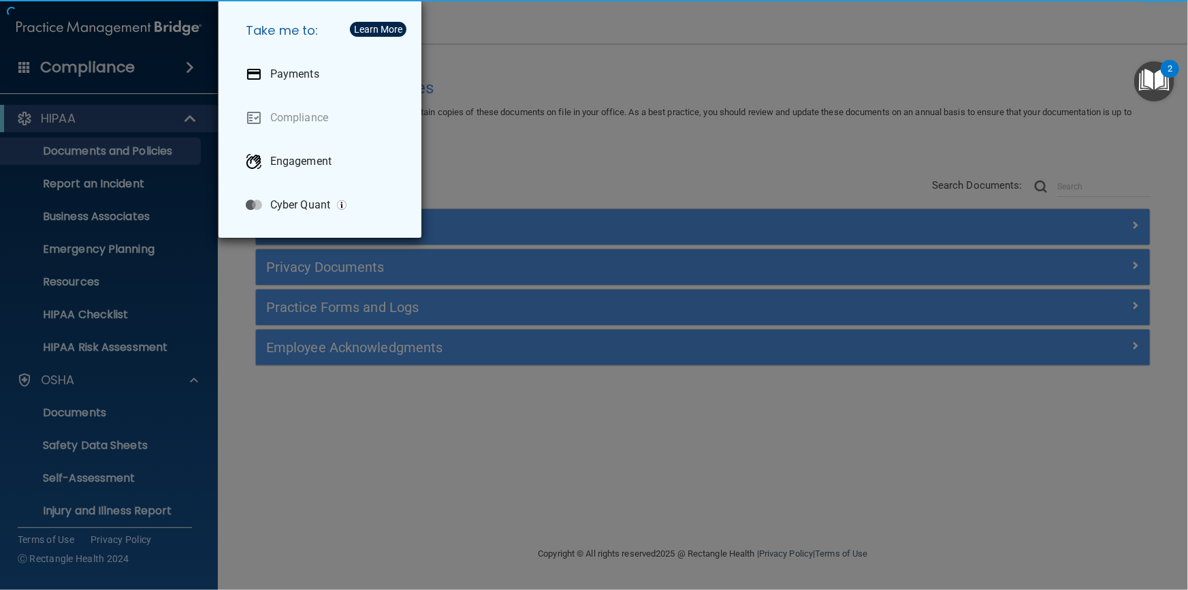
click at [538, 160] on div "Take me to: Payments Compliance Engagement Cyber Quant" at bounding box center [594, 295] width 1188 height 590
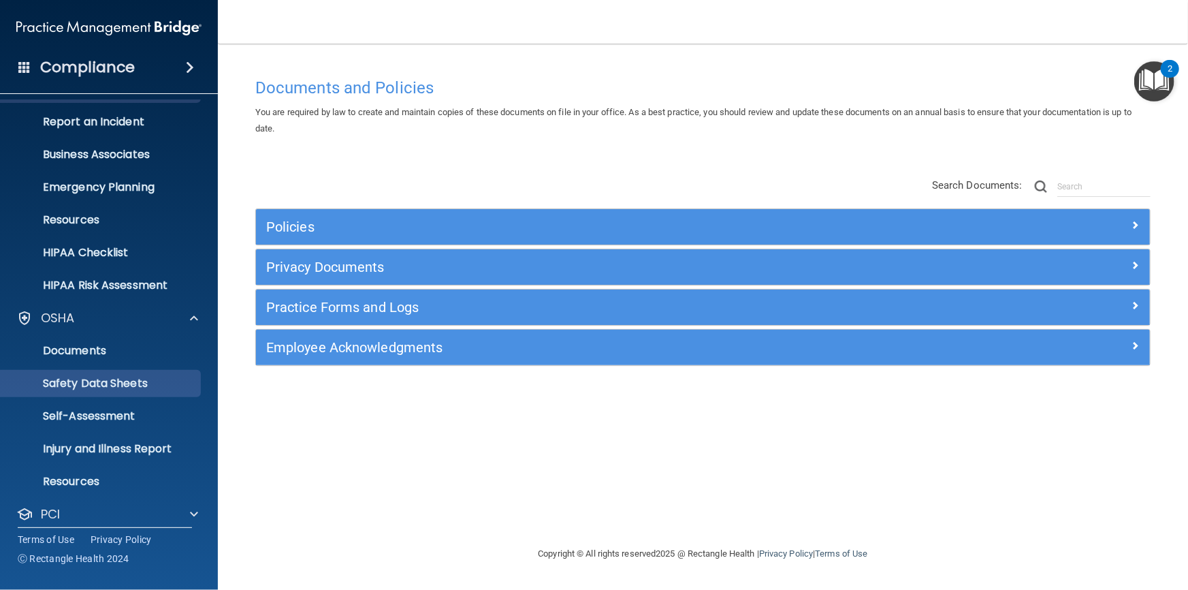
scroll to position [138, 0]
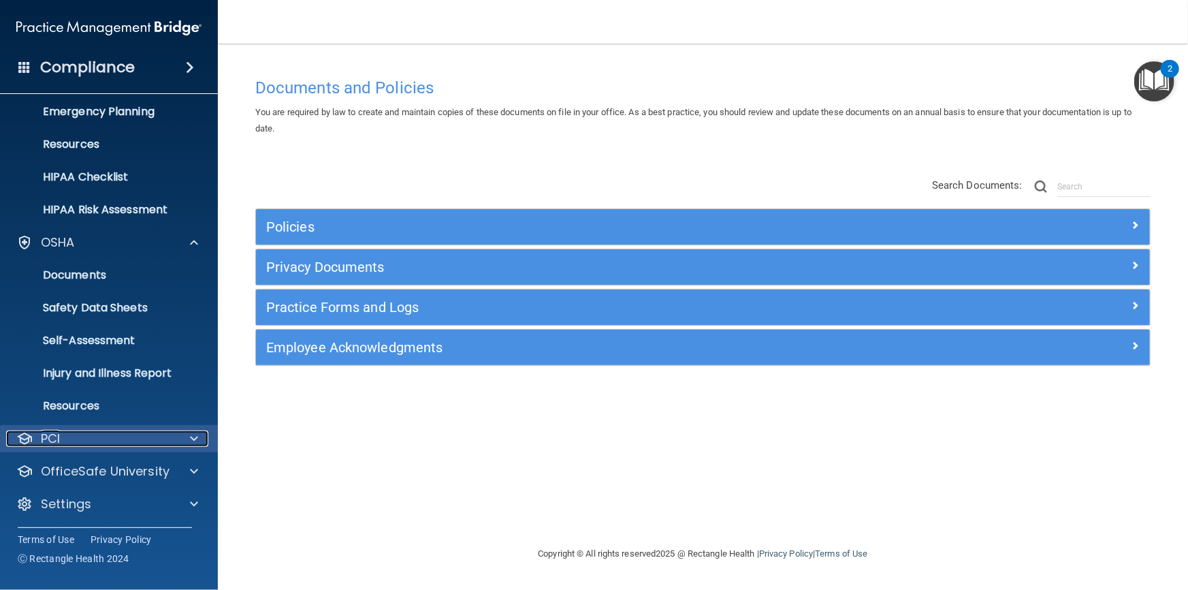
click at [91, 437] on div "PCI" at bounding box center [90, 438] width 169 height 16
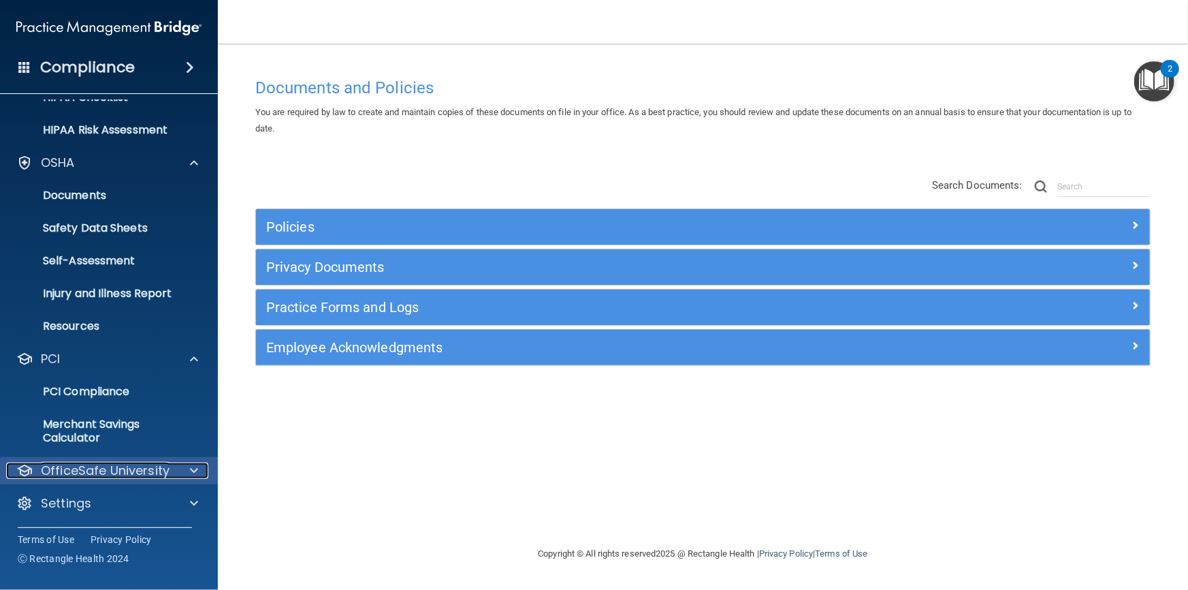
click at [131, 474] on p "OfficeSafe University" at bounding box center [105, 470] width 129 height 16
click at [106, 505] on p "HIPAA Training" at bounding box center [65, 503] width 112 height 14
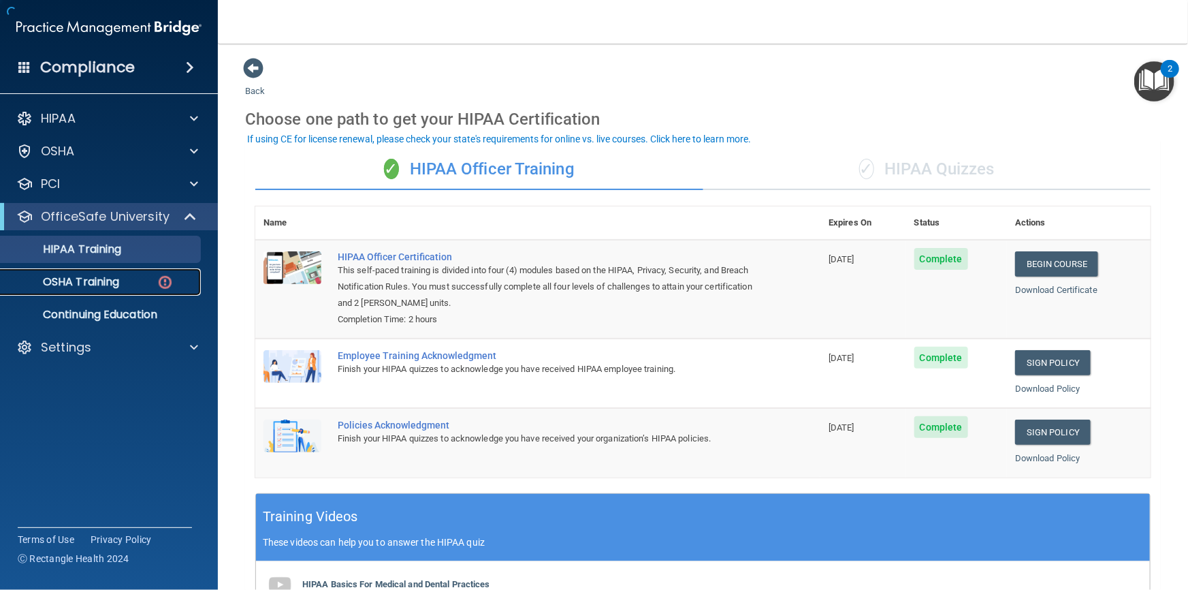
click at [89, 282] on p "OSHA Training" at bounding box center [64, 282] width 110 height 14
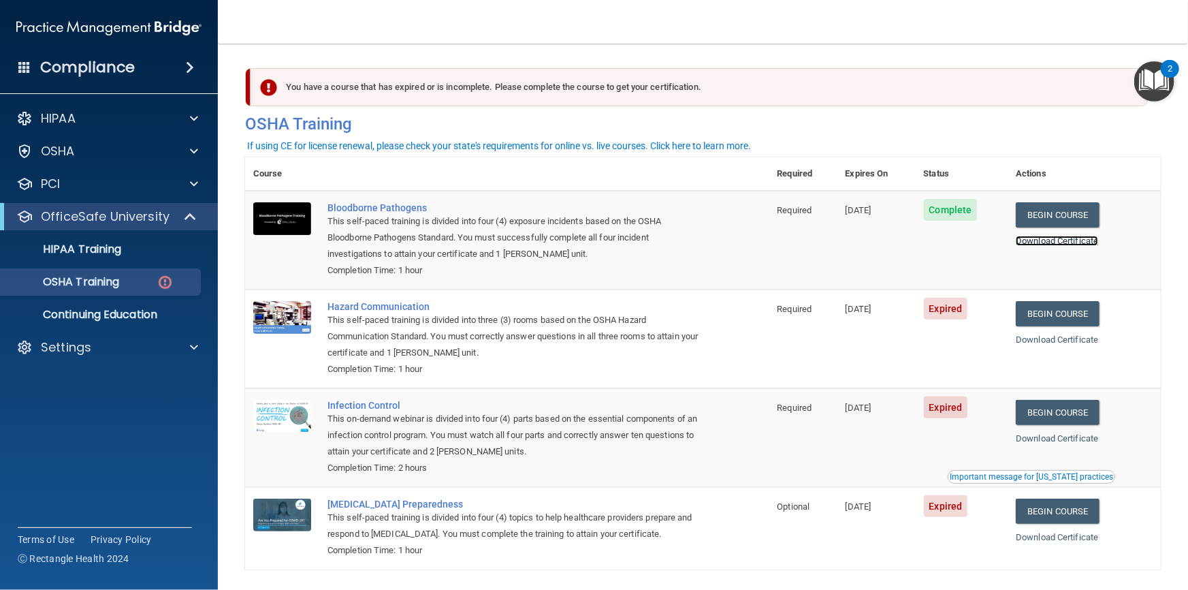
click at [1054, 243] on link "Download Certificate" at bounding box center [1057, 241] width 82 height 10
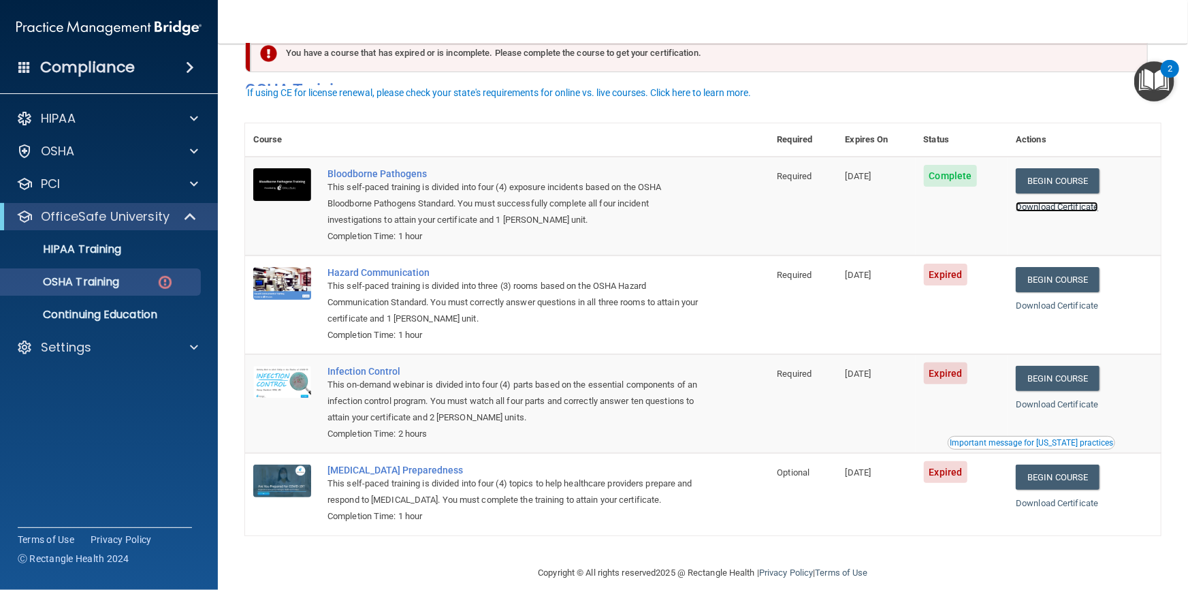
scroll to position [53, 0]
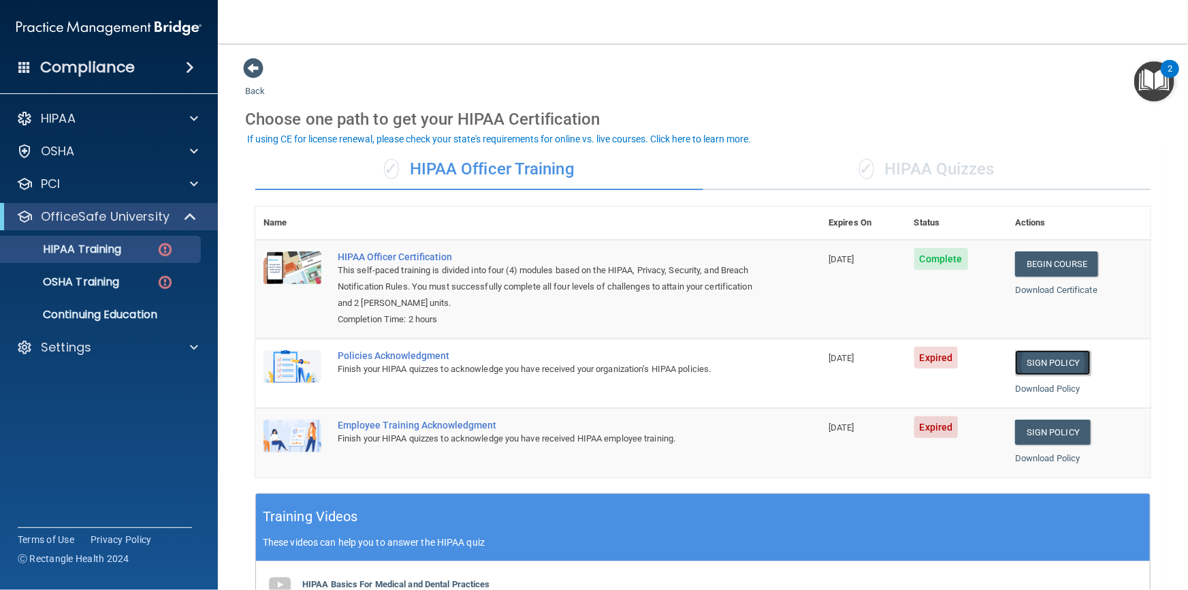
click at [1037, 361] on link "Sign Policy" at bounding box center [1053, 362] width 76 height 25
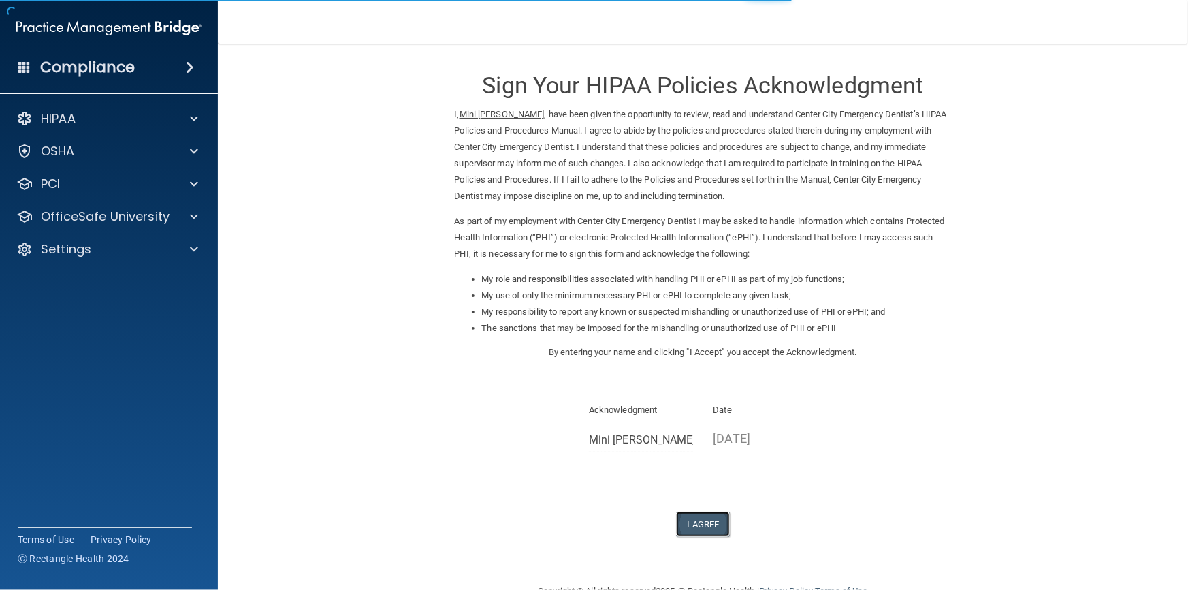
click at [697, 526] on button "I Agree" at bounding box center [703, 523] width 54 height 25
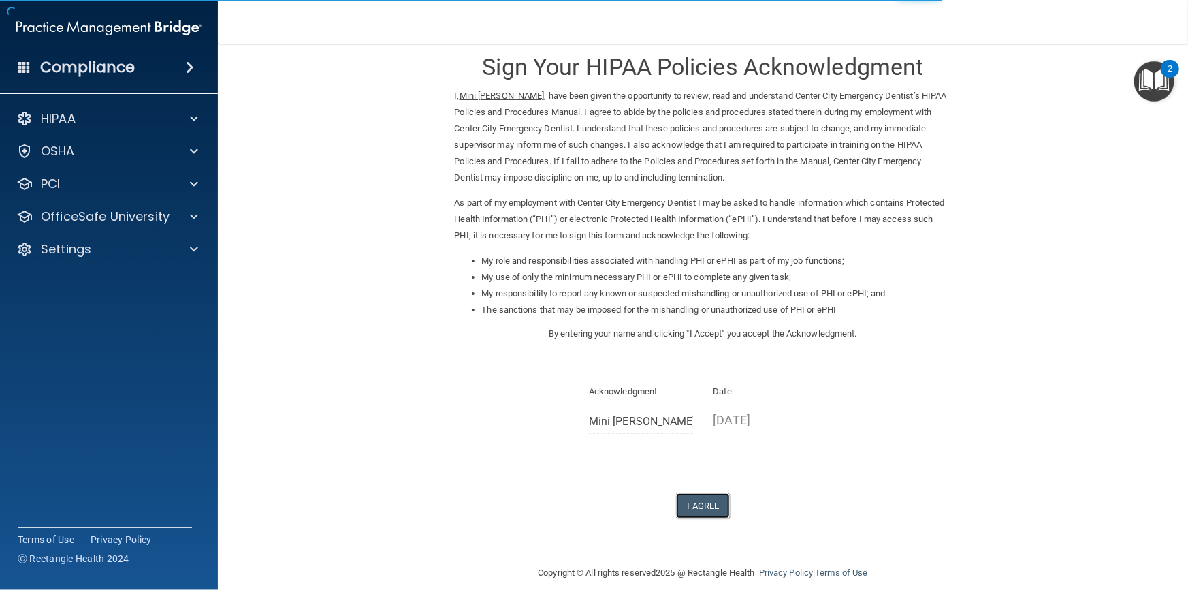
scroll to position [33, 0]
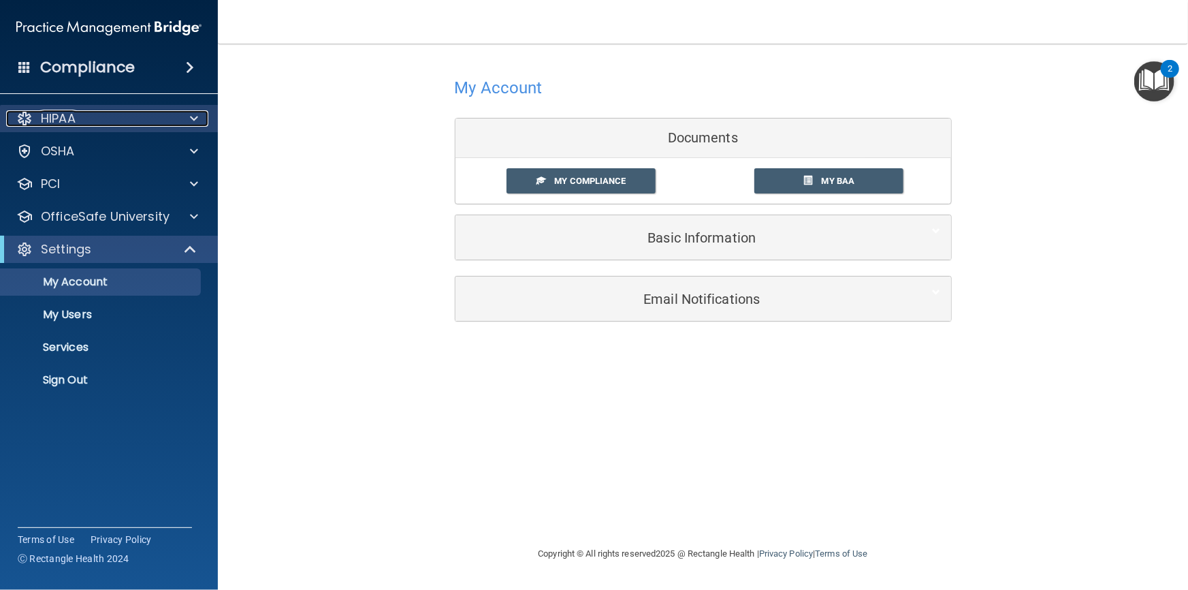
click at [57, 120] on p "HIPAA" at bounding box center [58, 118] width 35 height 16
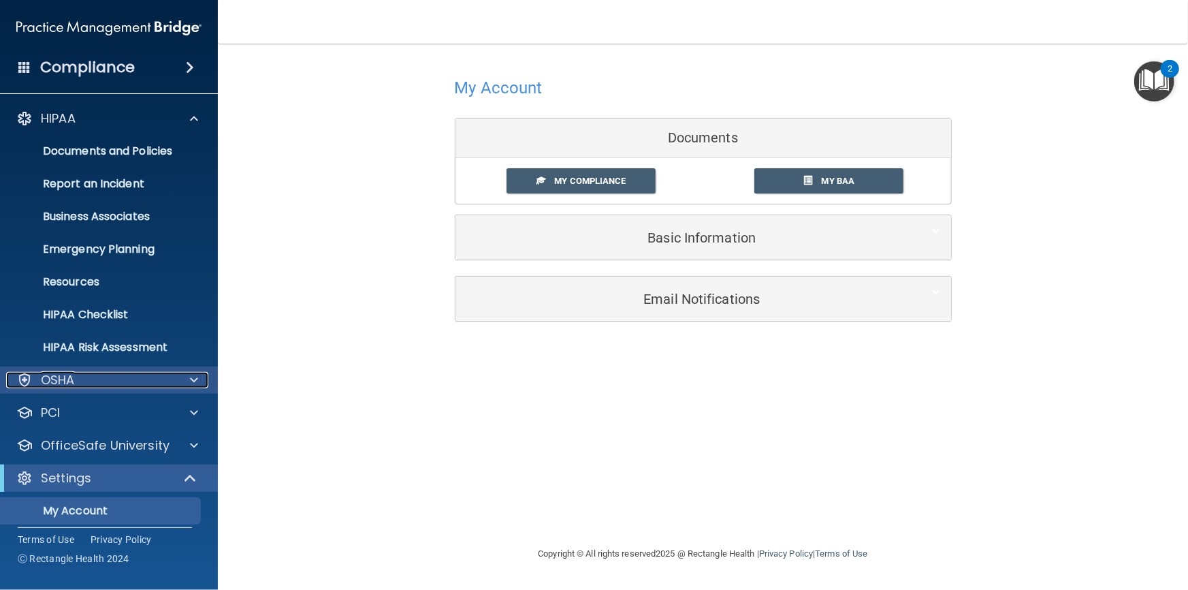
click at [105, 379] on div "OSHA" at bounding box center [90, 380] width 169 height 16
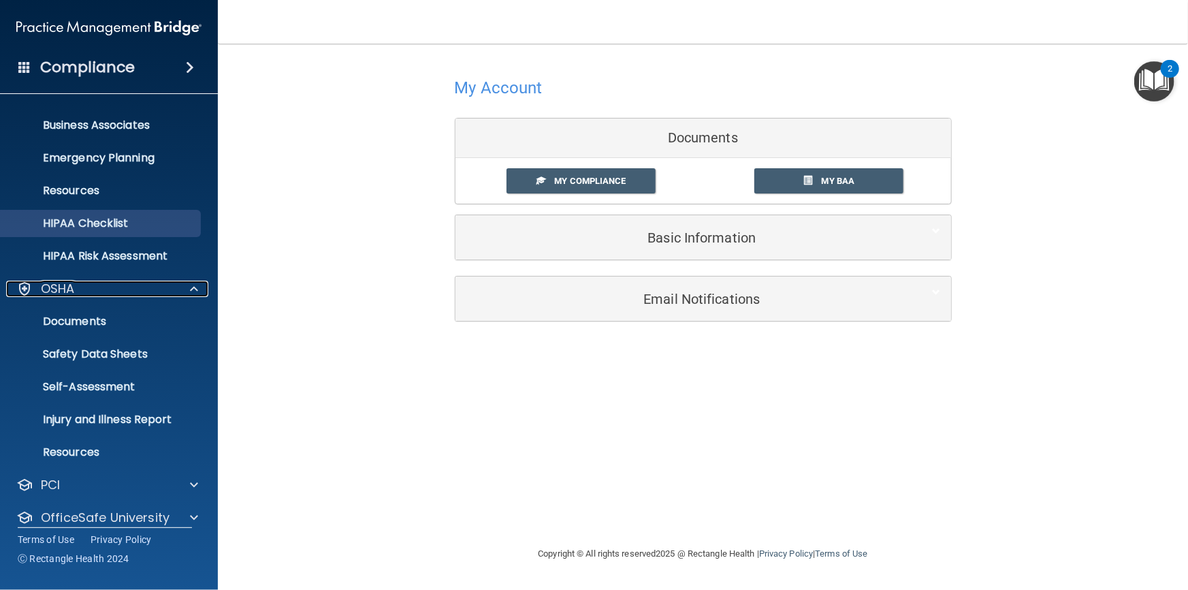
scroll to position [247, 0]
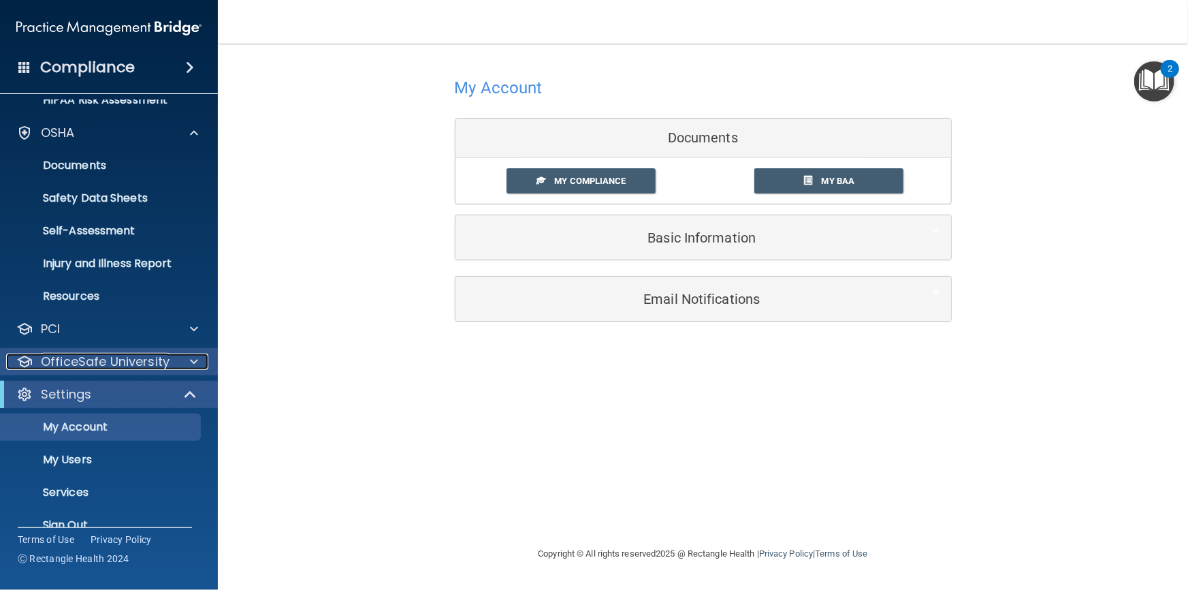
click at [120, 367] on p "OfficeSafe University" at bounding box center [105, 361] width 129 height 16
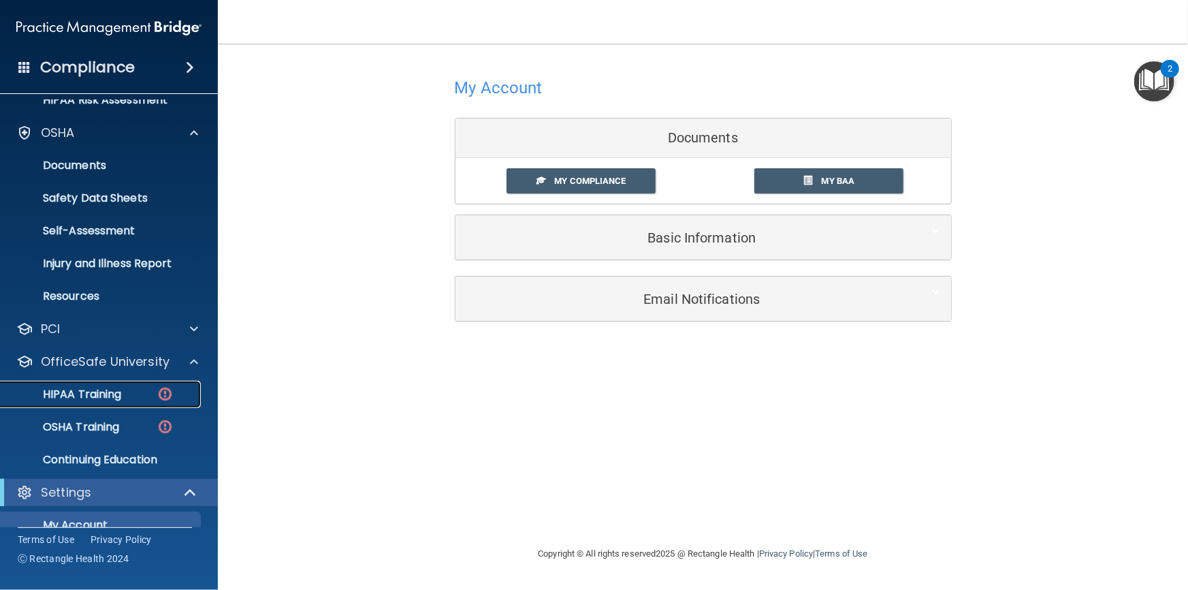
click at [105, 398] on p "HIPAA Training" at bounding box center [65, 394] width 112 height 14
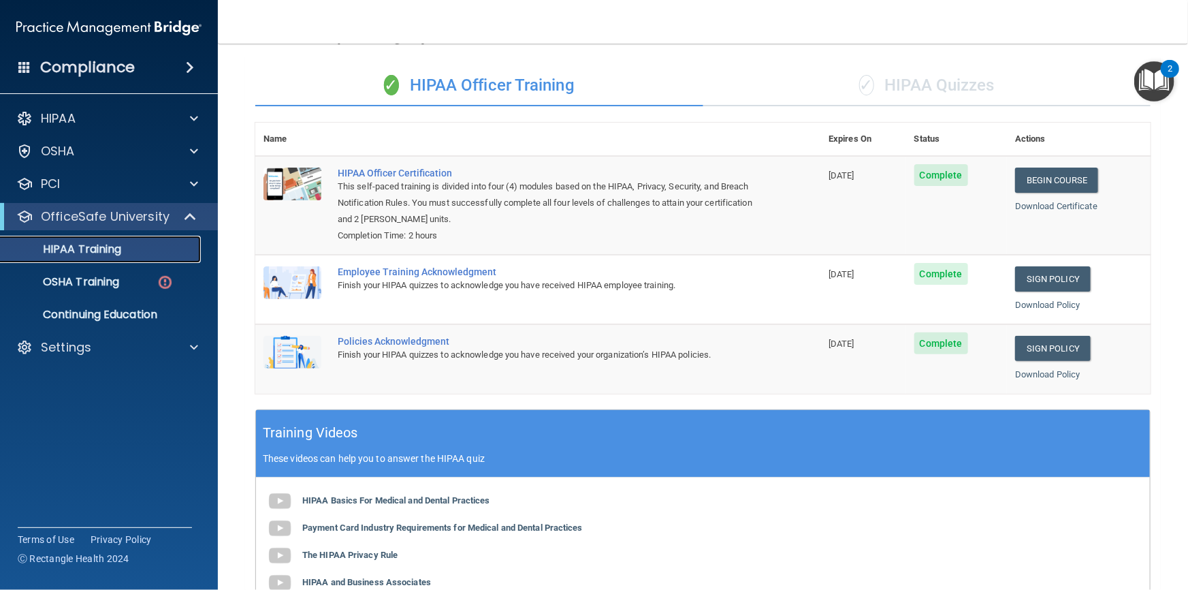
scroll to position [16, 0]
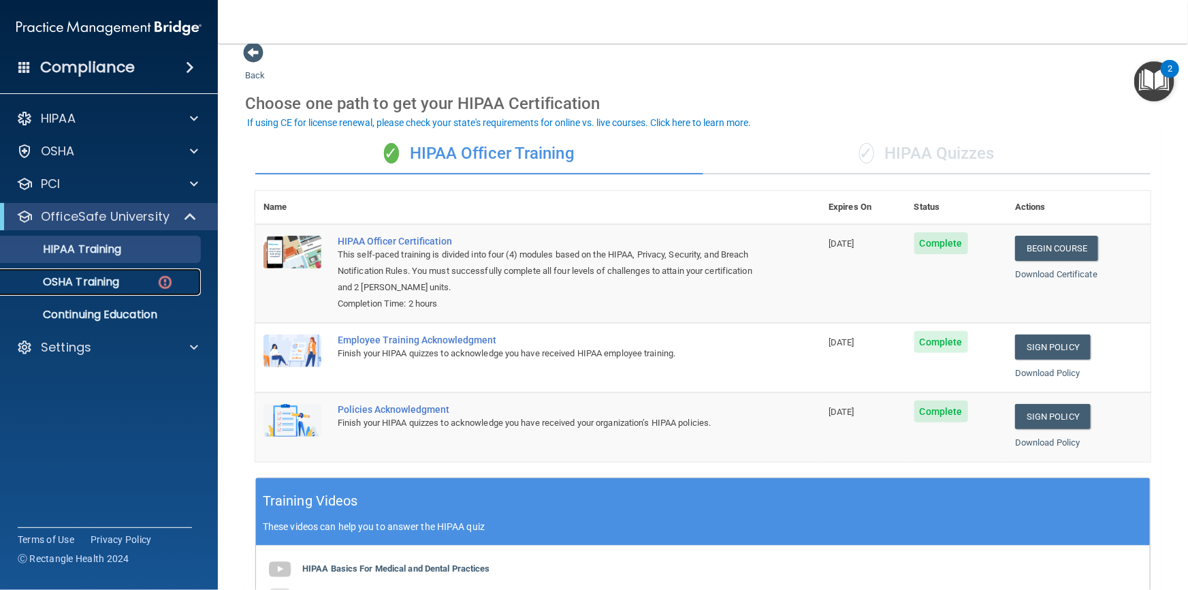
click at [84, 281] on p "OSHA Training" at bounding box center [64, 282] width 110 height 14
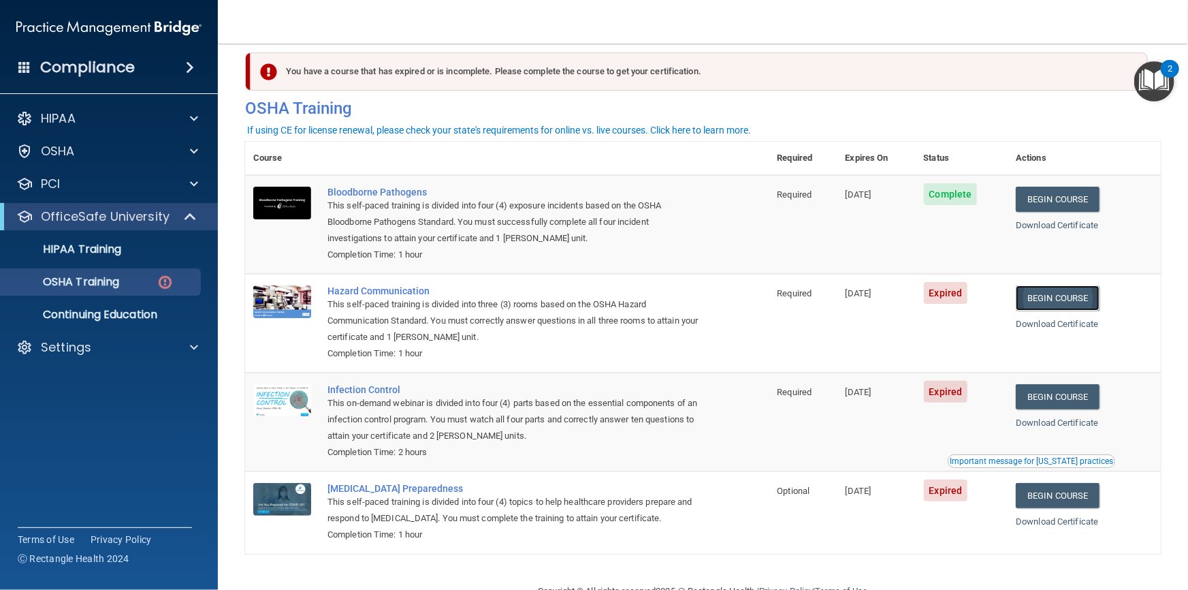
click at [1055, 297] on link "Begin Course" at bounding box center [1057, 297] width 83 height 25
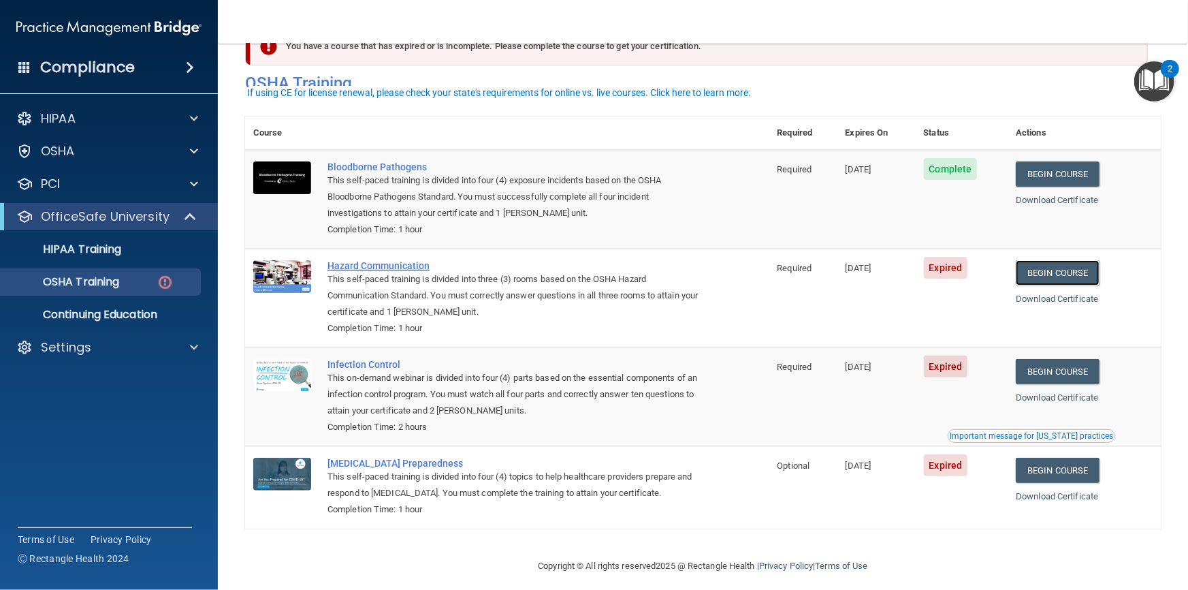
scroll to position [53, 0]
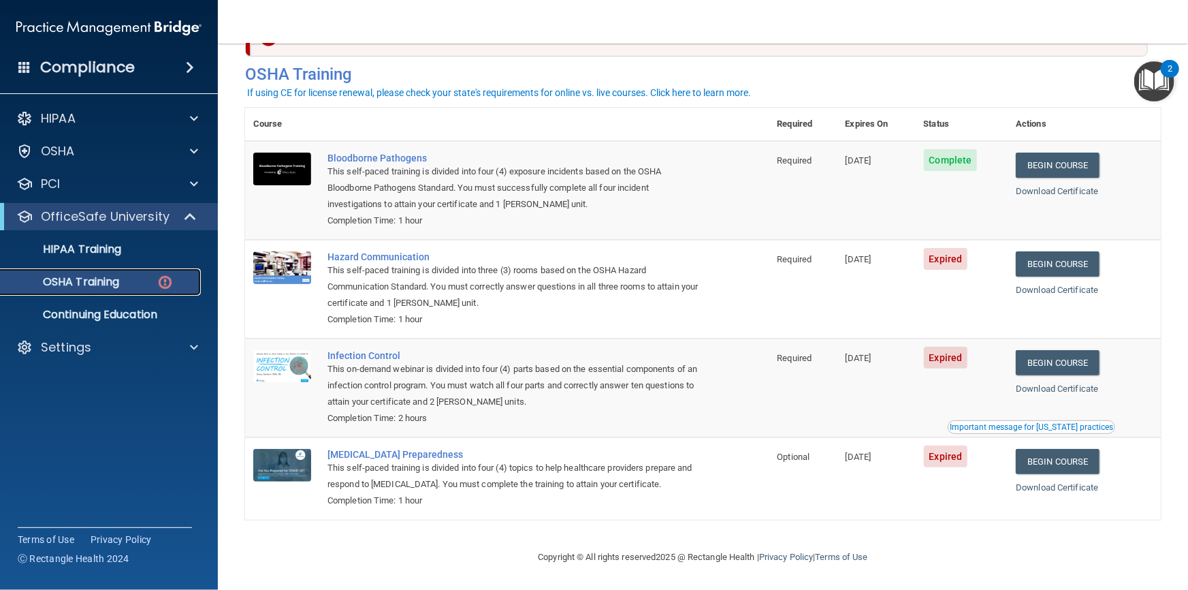
click at [76, 272] on link "OSHA Training" at bounding box center [93, 281] width 214 height 27
click at [81, 257] on link "HIPAA Training" at bounding box center [93, 249] width 214 height 27
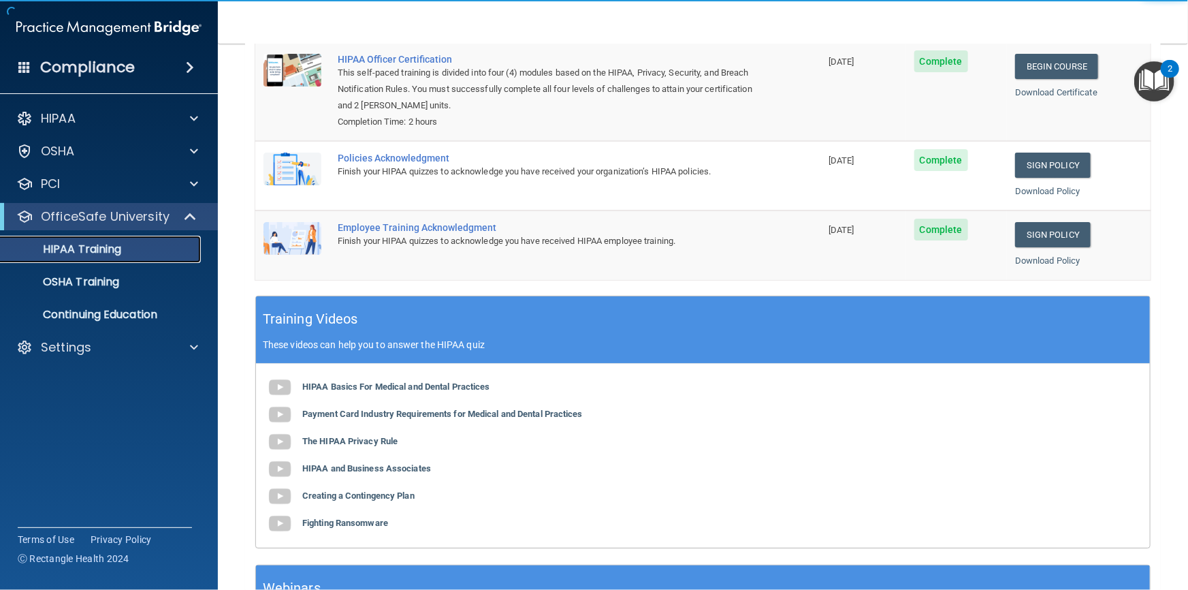
scroll to position [15, 0]
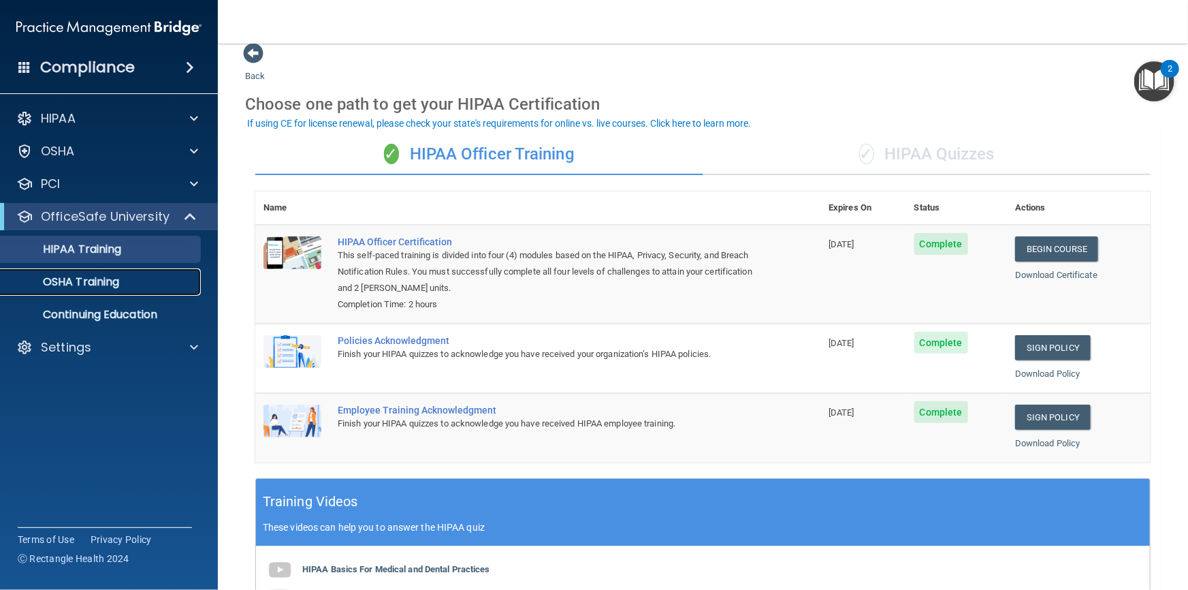
click at [92, 279] on p "OSHA Training" at bounding box center [64, 282] width 110 height 14
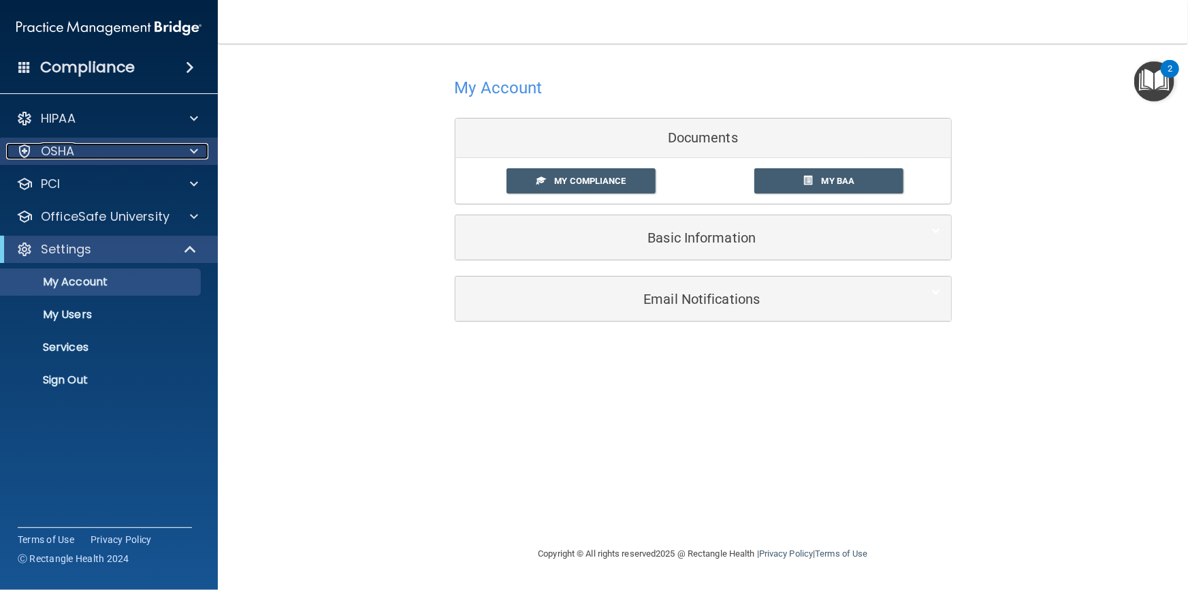
click at [84, 150] on div "OSHA" at bounding box center [90, 151] width 169 height 16
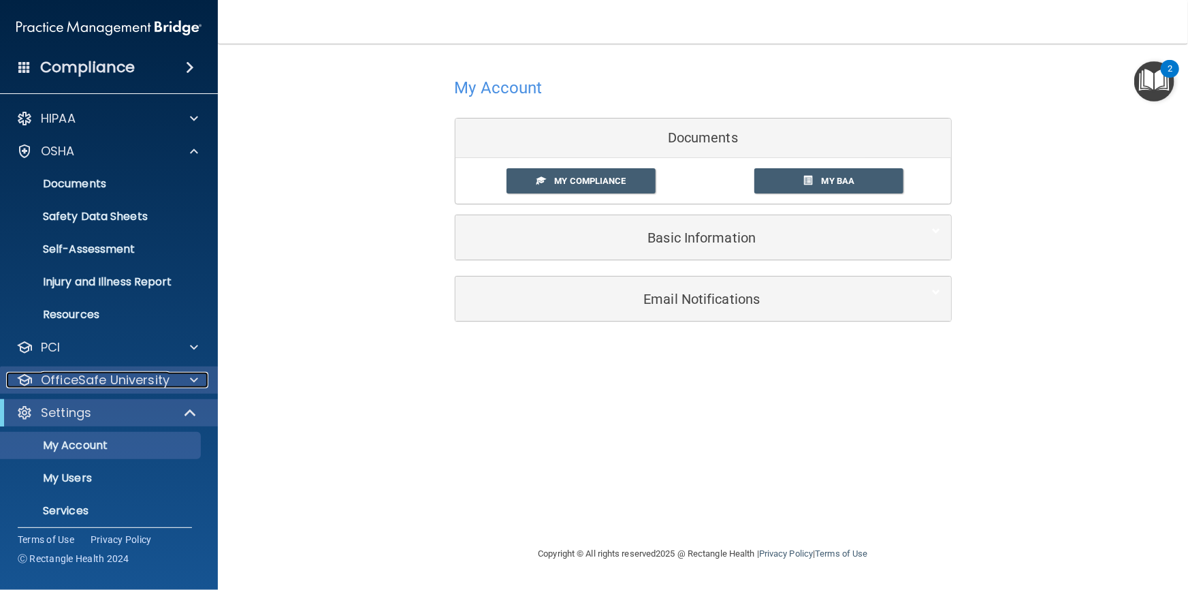
click at [114, 383] on p "OfficeSafe University" at bounding box center [105, 380] width 129 height 16
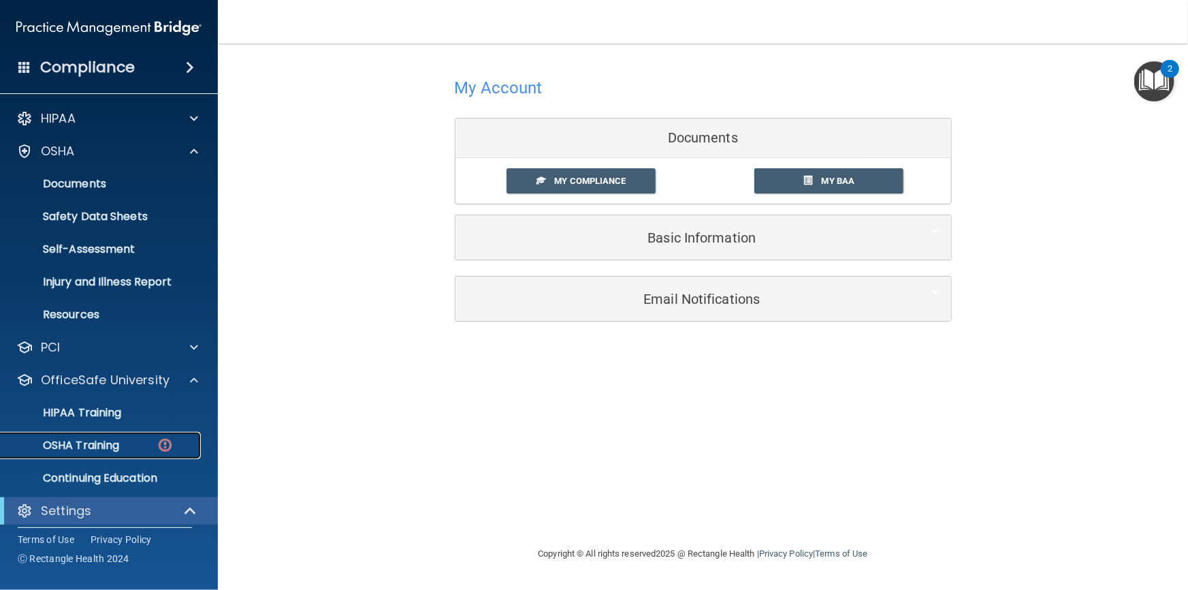
click at [91, 442] on p "OSHA Training" at bounding box center [64, 445] width 110 height 14
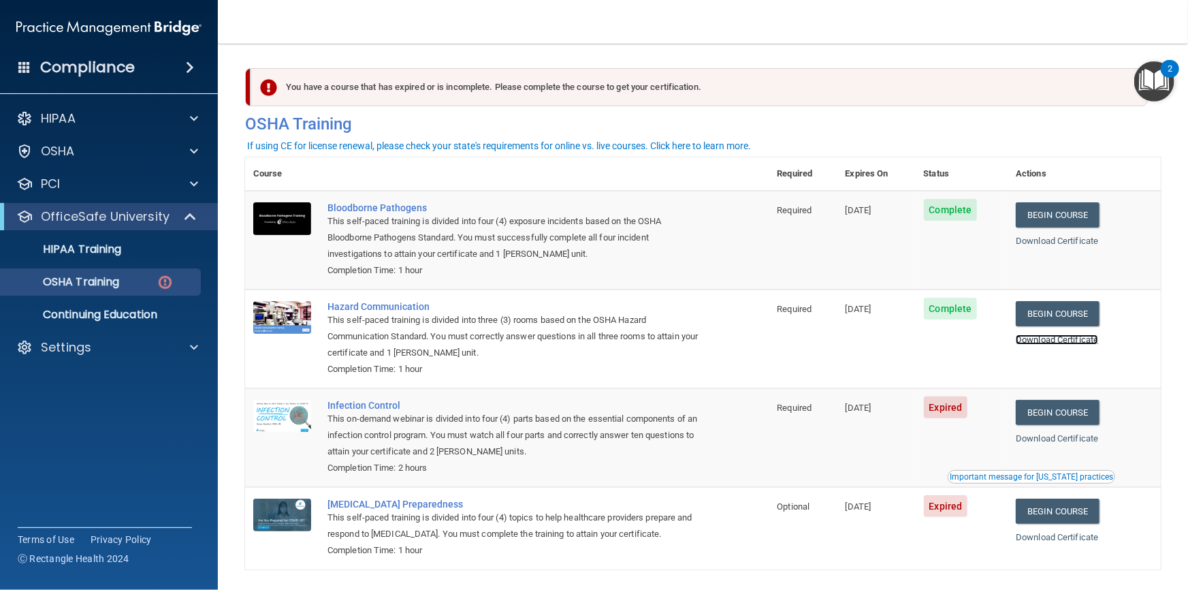
click at [1048, 344] on link "Download Certificate" at bounding box center [1057, 339] width 82 height 10
click at [1056, 421] on link "Begin Course" at bounding box center [1057, 412] width 83 height 25
click at [909, 443] on td "05/22/2025" at bounding box center [876, 437] width 78 height 99
click at [88, 282] on p "OSHA Training" at bounding box center [64, 282] width 110 height 14
click at [678, 470] on div "Completion Time: 2 hours" at bounding box center [514, 468] width 374 height 16
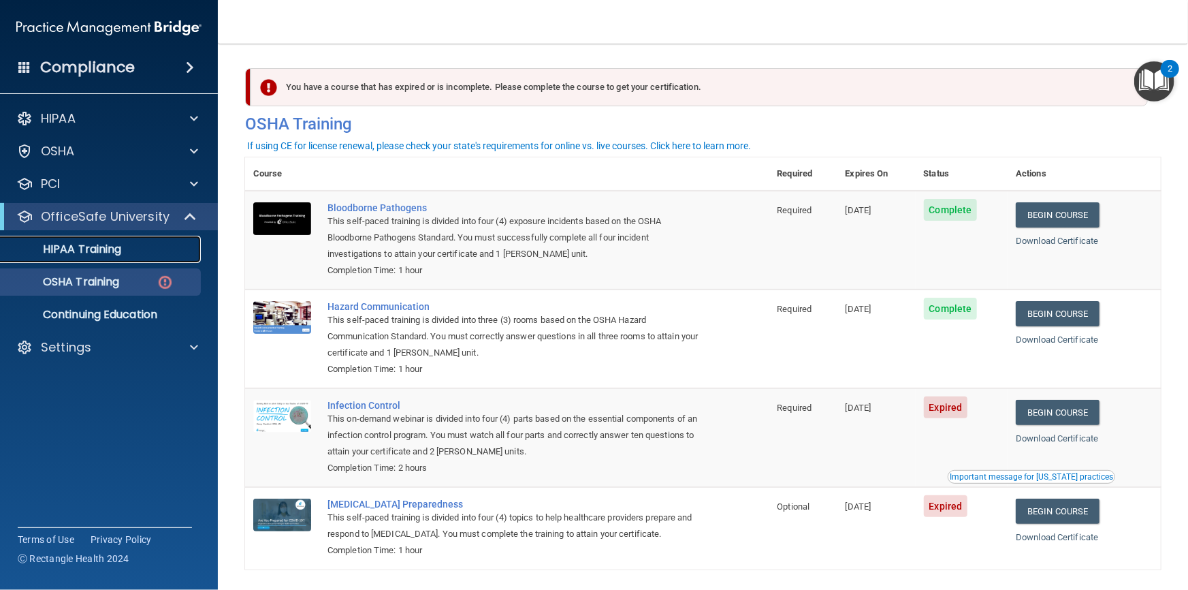
click at [102, 255] on p "HIPAA Training" at bounding box center [65, 249] width 112 height 14
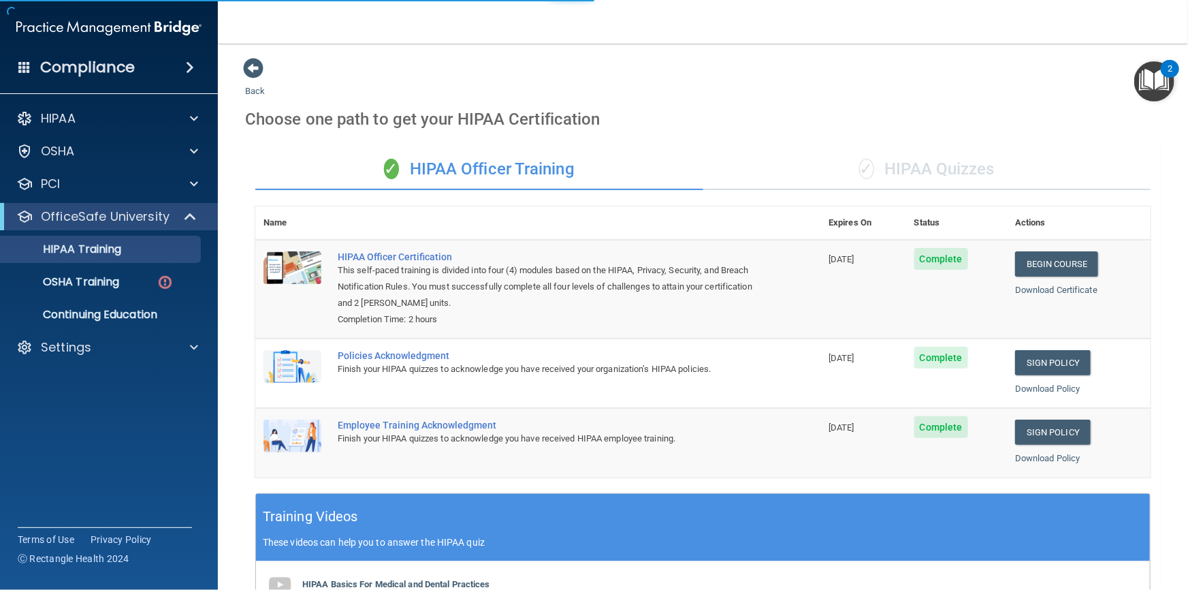
click at [968, 451] on div "✓ HIPAA Officer Training ✓ HIPAA Quizzes Name Expires On Status Actions HIPAA O…" at bounding box center [703, 500] width 916 height 722
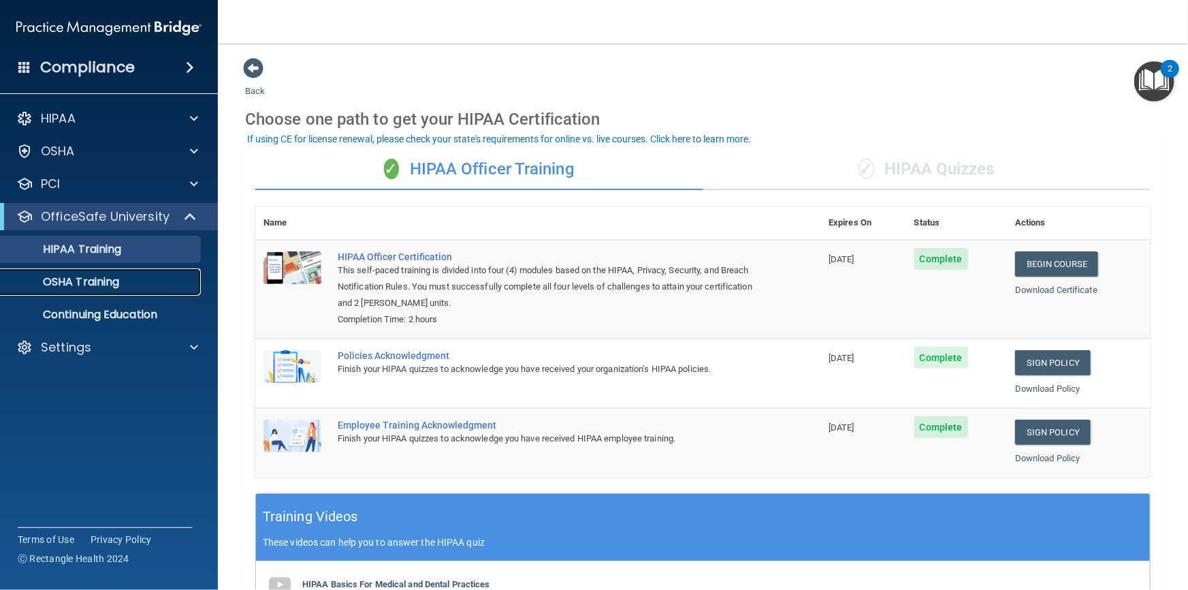
click at [61, 286] on p "OSHA Training" at bounding box center [64, 282] width 110 height 14
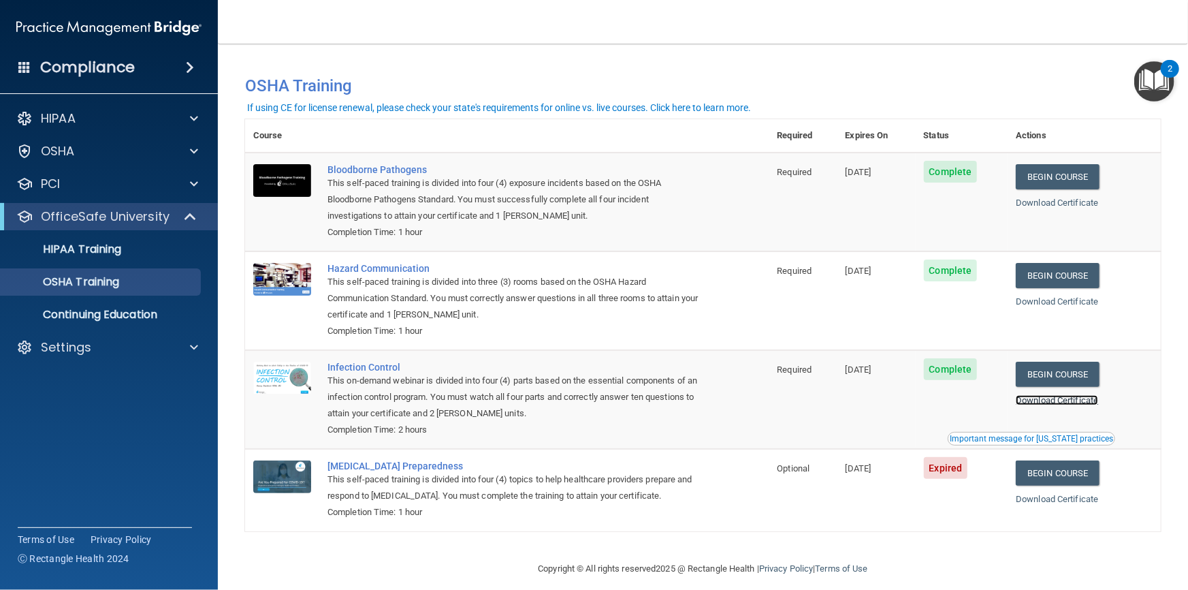
click at [1067, 402] on link "Download Certificate" at bounding box center [1057, 400] width 82 height 10
click at [1054, 472] on link "Begin Course" at bounding box center [1057, 472] width 83 height 25
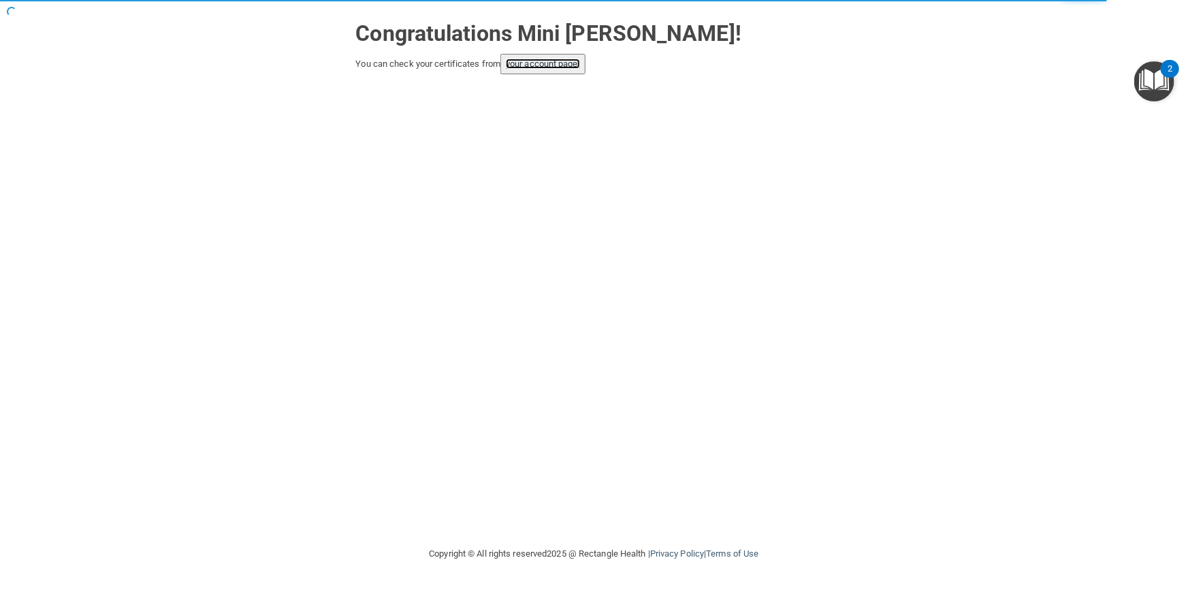
click at [550, 67] on link "your account page!" at bounding box center [543, 64] width 74 height 10
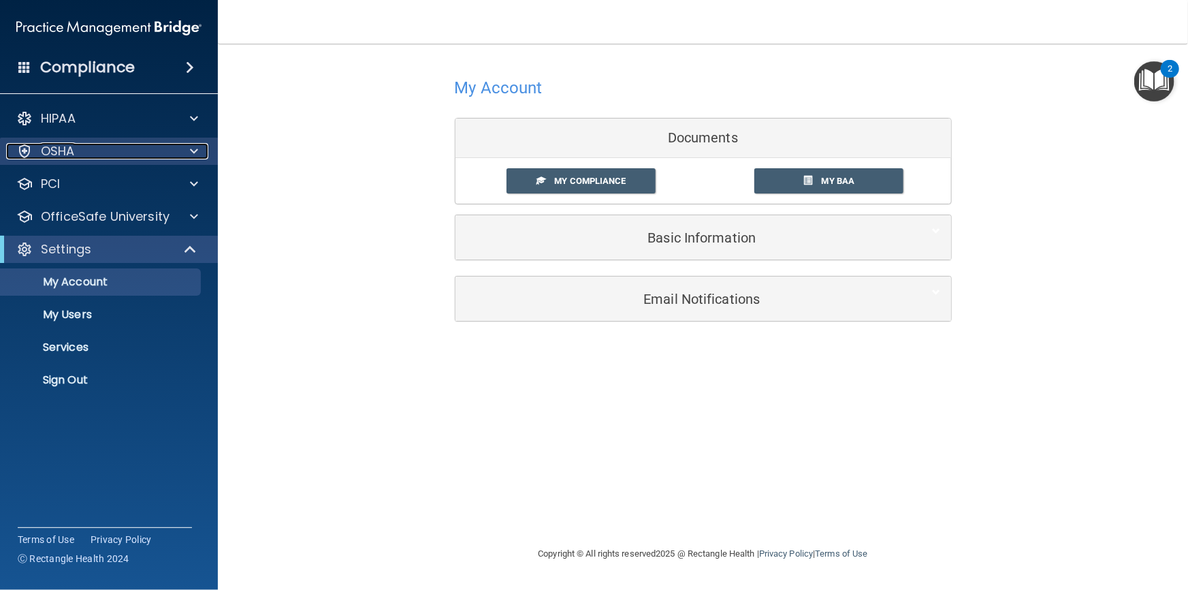
click at [61, 151] on p "OSHA" at bounding box center [58, 151] width 34 height 16
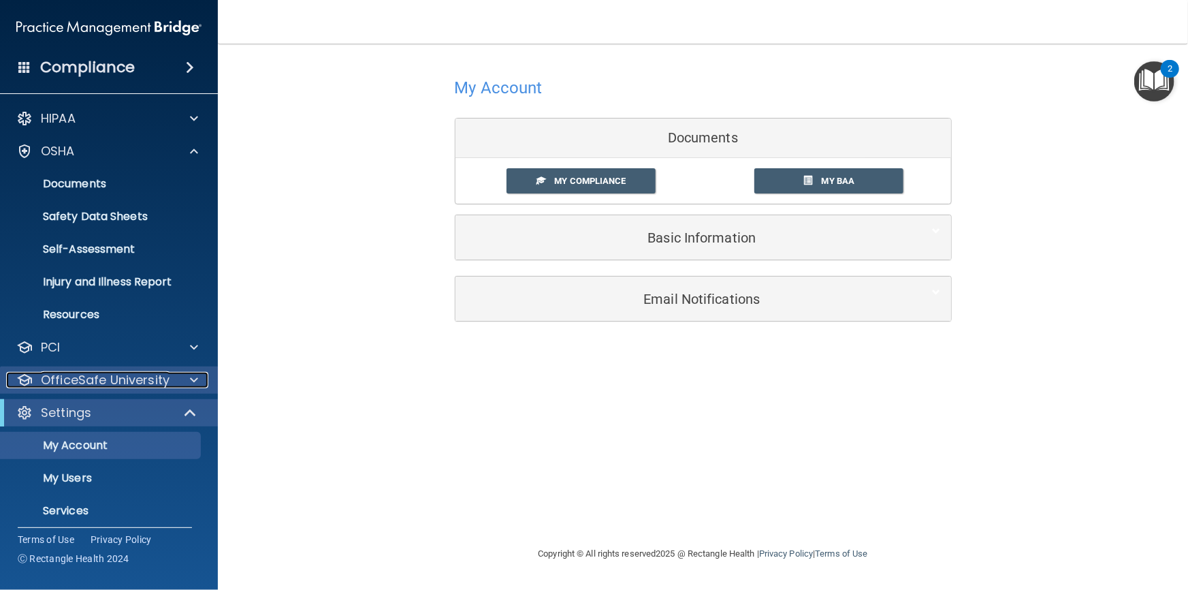
click at [71, 385] on p "OfficeSafe University" at bounding box center [105, 380] width 129 height 16
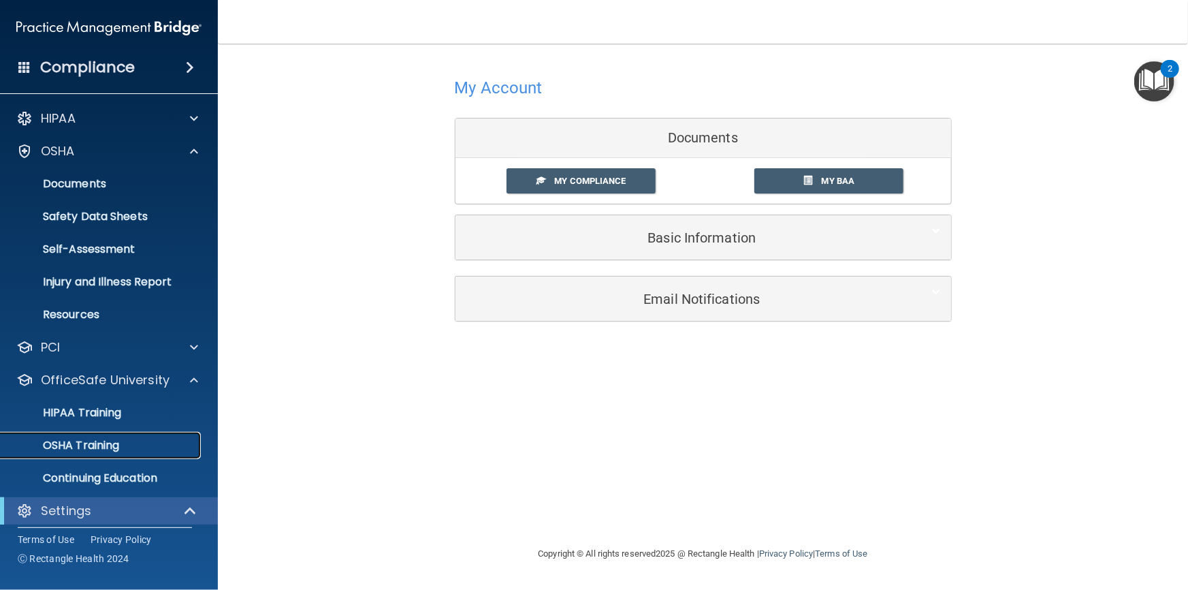
click at [63, 443] on p "OSHA Training" at bounding box center [64, 445] width 110 height 14
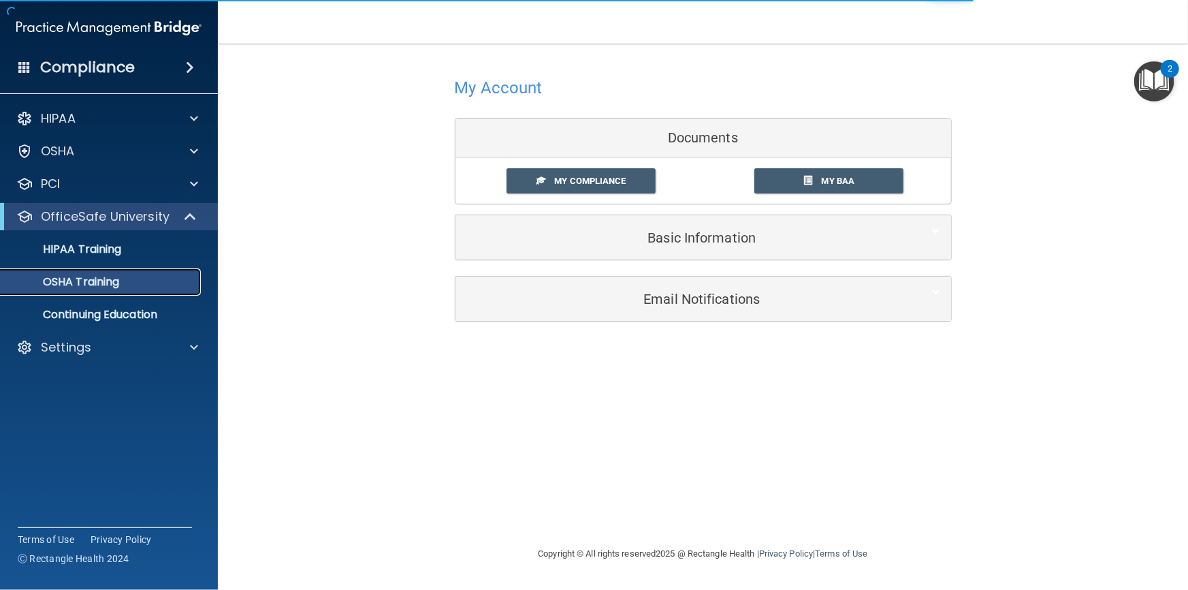
click at [59, 287] on p "OSHA Training" at bounding box center [64, 282] width 110 height 14
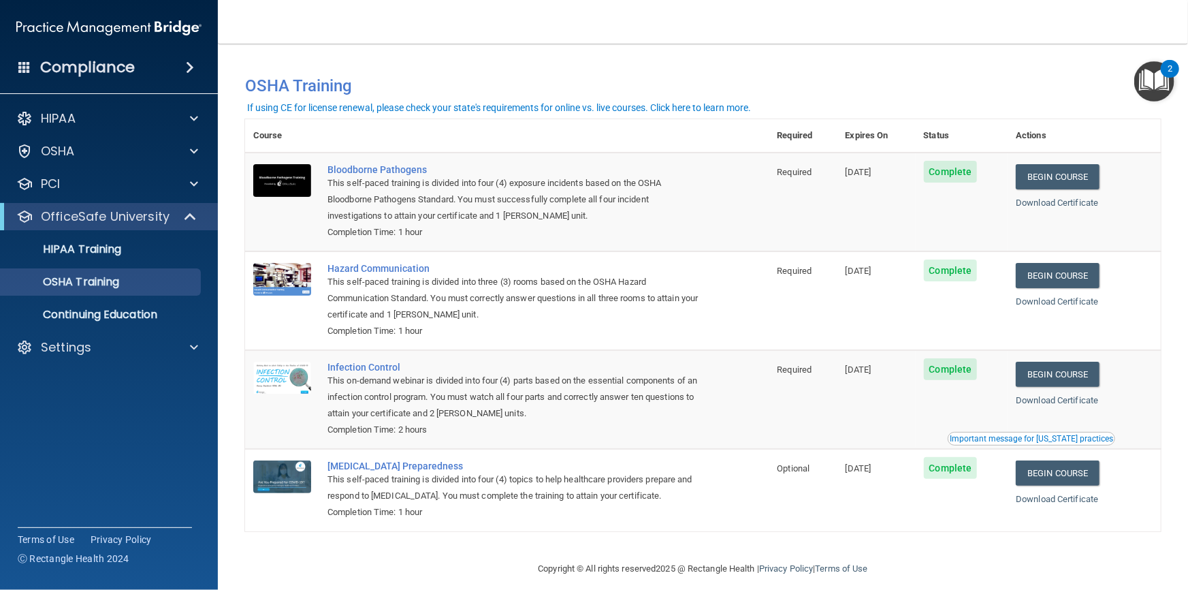
click at [708, 528] on td "[MEDICAL_DATA] Preparedness This self-paced training is divided into four (4) t…" at bounding box center [544, 490] width 450 height 82
click at [812, 523] on td "Optional" at bounding box center [803, 490] width 68 height 82
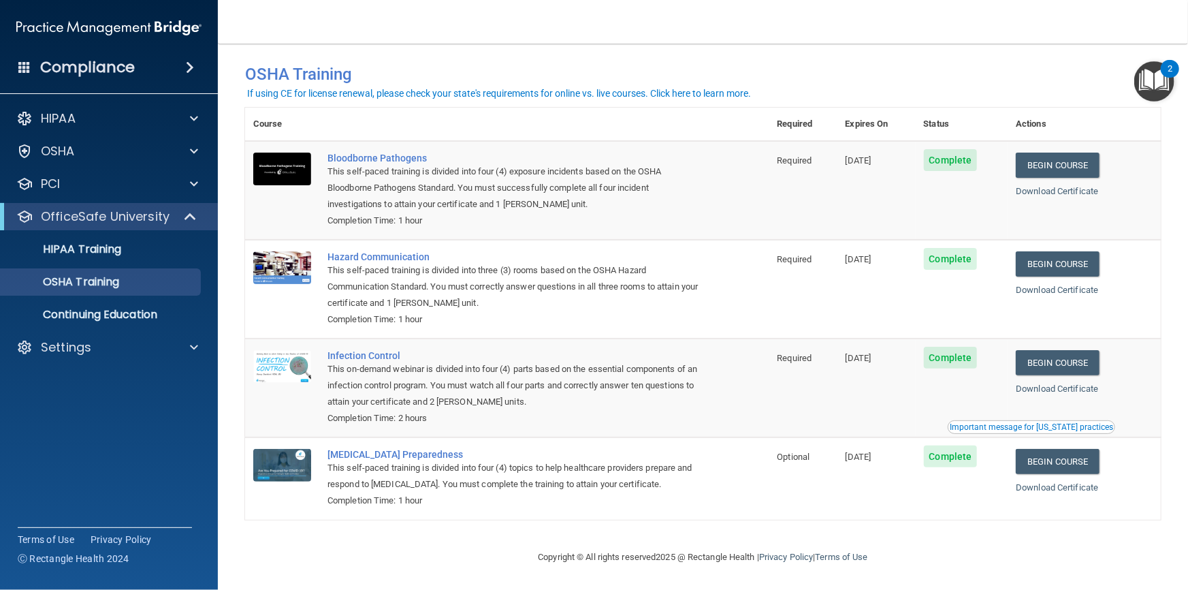
scroll to position [14, 0]
click at [1035, 488] on link "Download Certificate" at bounding box center [1057, 487] width 82 height 10
